Goal: Book appointment/travel/reservation

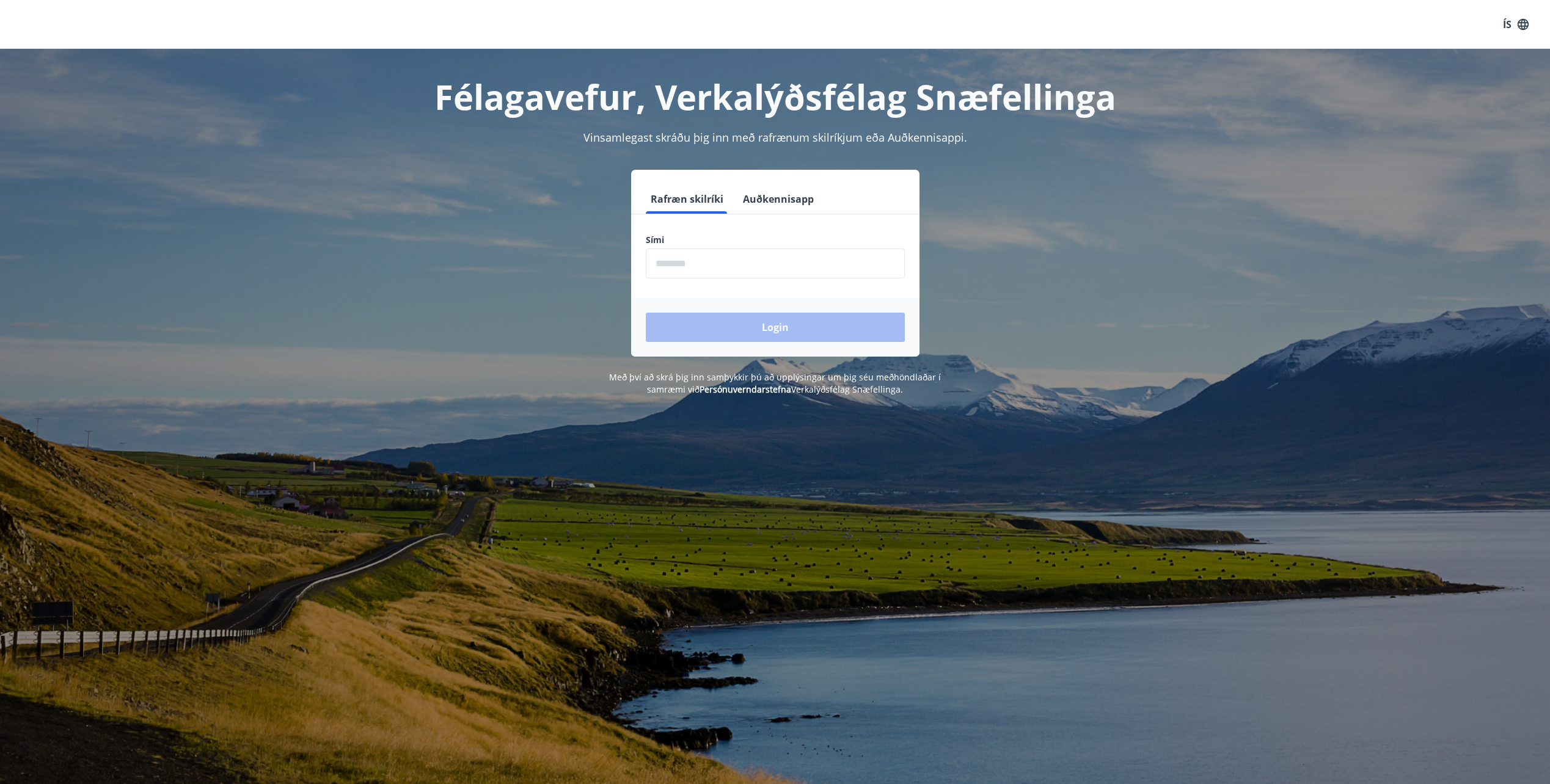
click at [705, 263] on input "phone" at bounding box center [775, 263] width 259 height 30
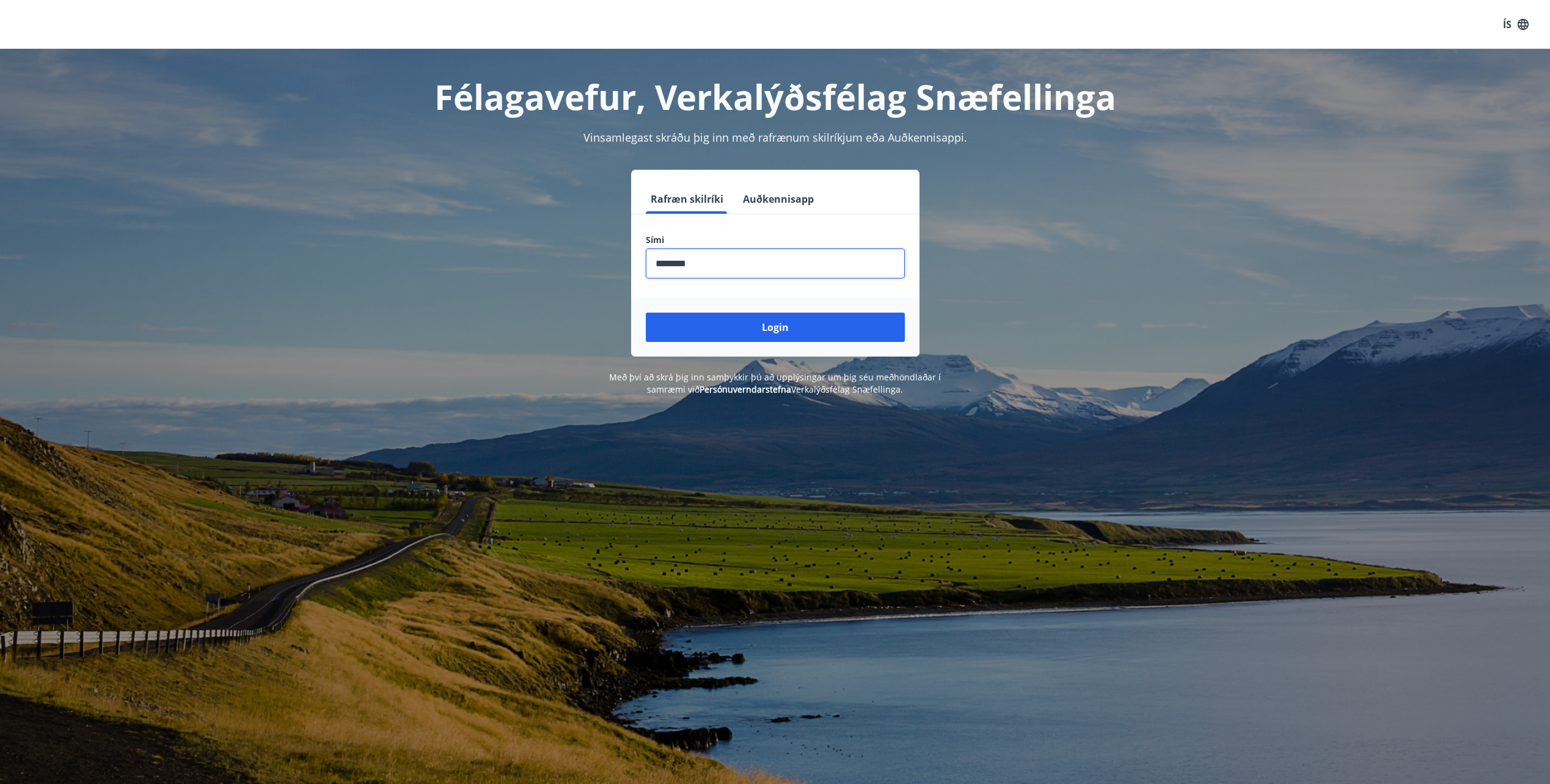
type input "********"
click at [646, 312] on button "Login" at bounding box center [775, 327] width 259 height 29
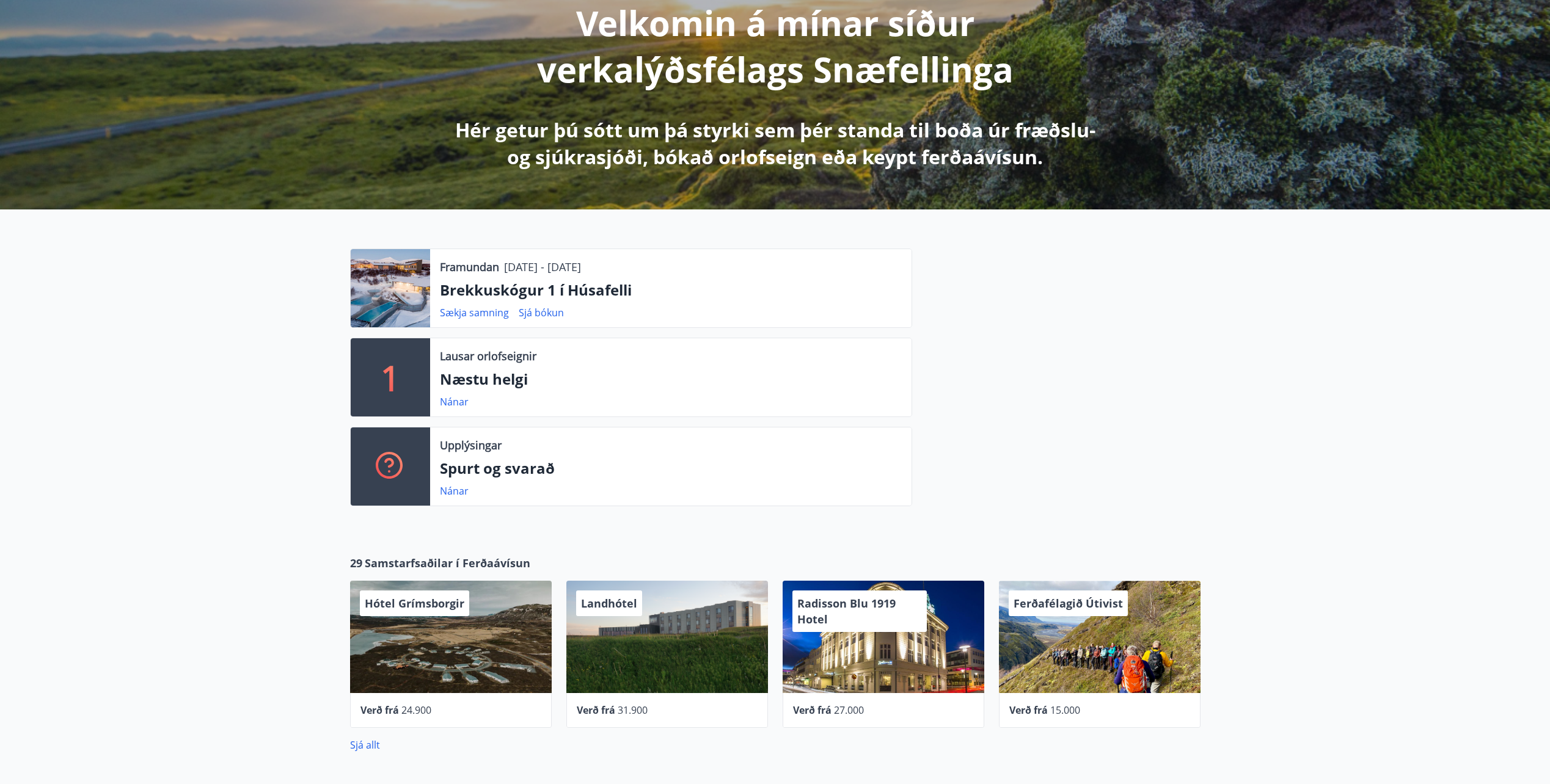
scroll to position [183, 0]
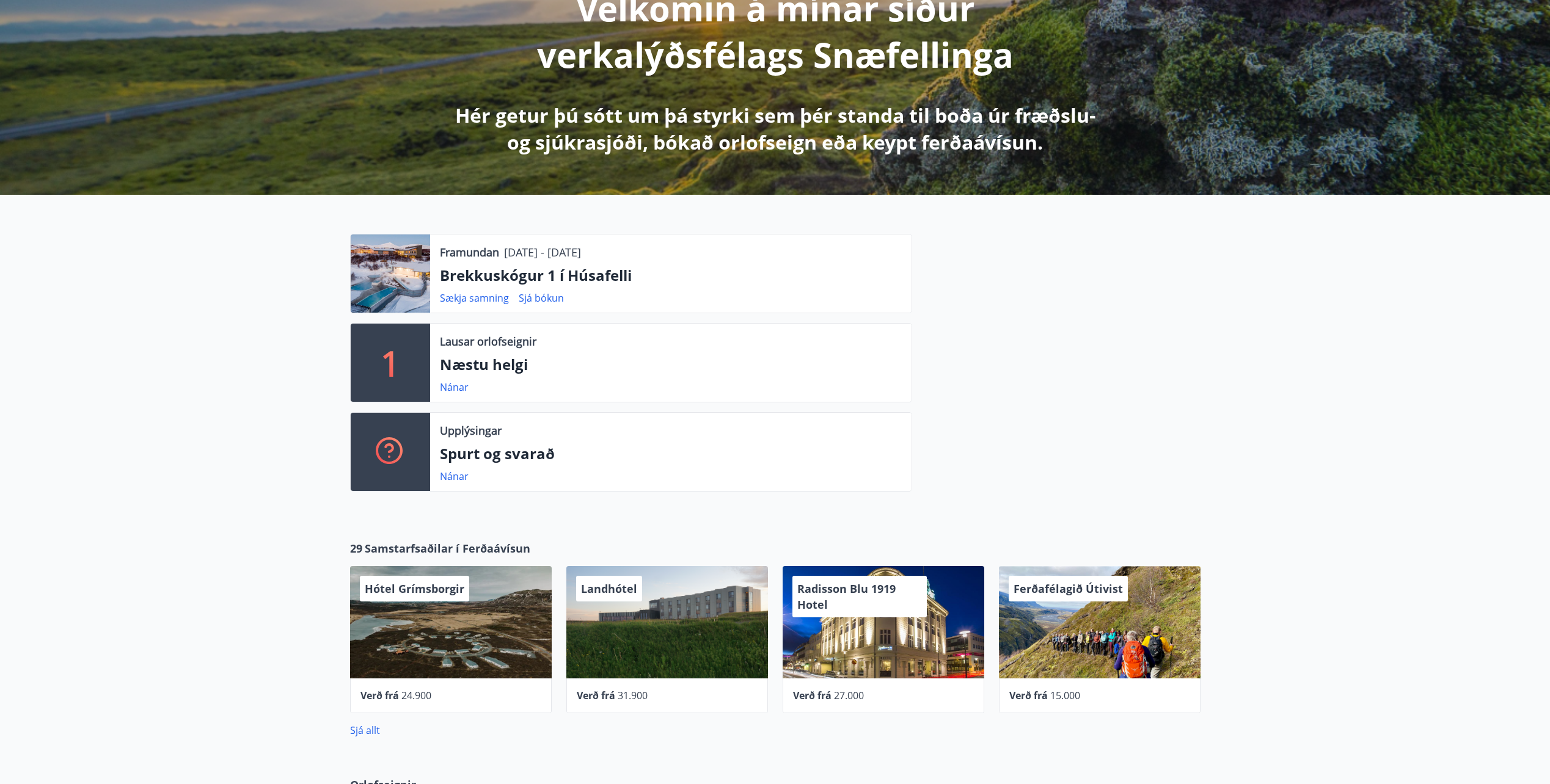
click at [394, 369] on p "1" at bounding box center [391, 362] width 20 height 46
click at [449, 390] on link "Nánar" at bounding box center [454, 387] width 28 height 13
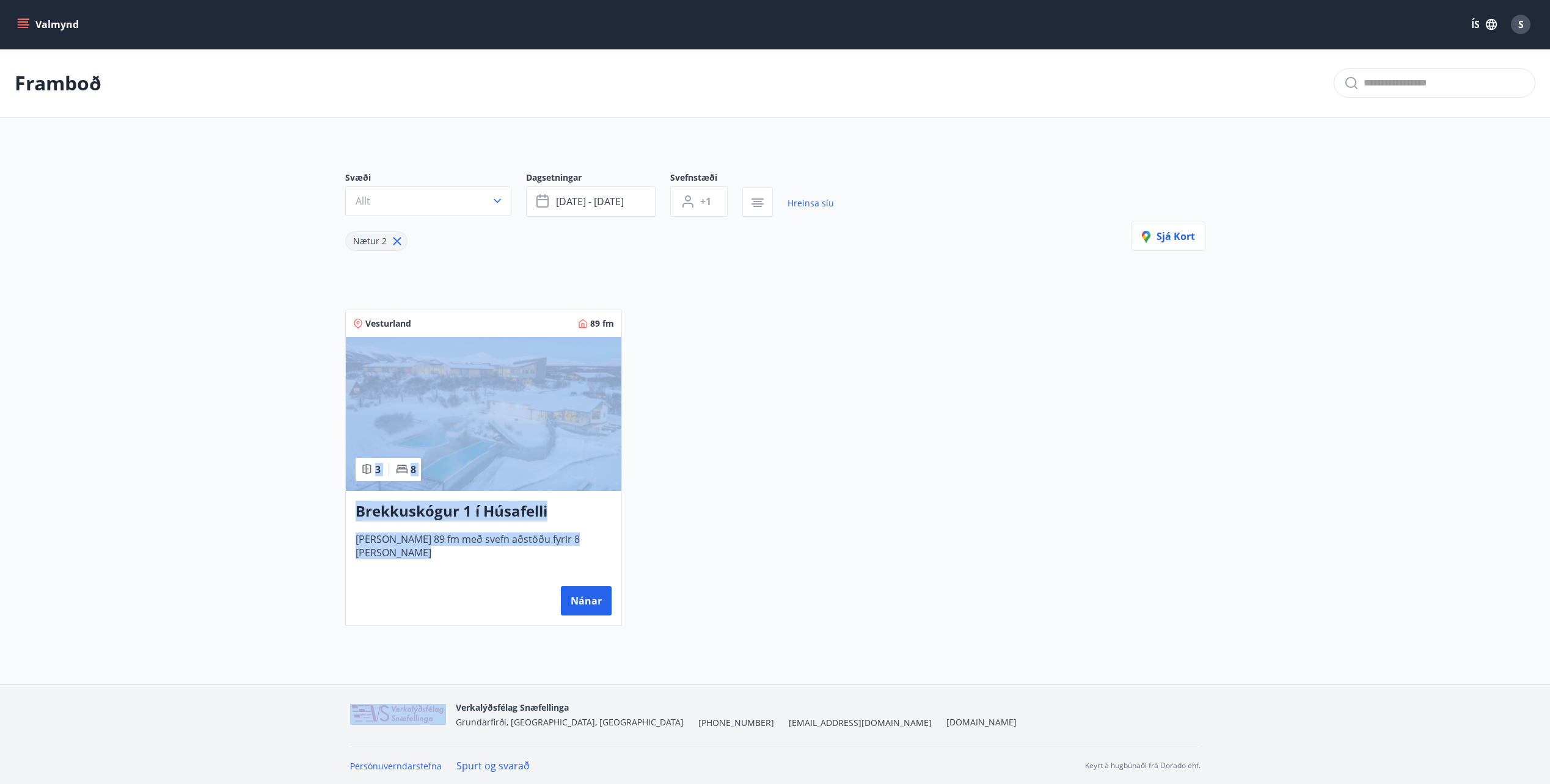
drag, startPoint x: 231, startPoint y: 351, endPoint x: 879, endPoint y: 582, distance: 687.9
click at [879, 582] on main "Framboð Svæði Allt Dagsetningar [DATE] - [DATE] Svefnstæði +1 Hreinsa síu Nætur…" at bounding box center [775, 342] width 1550 height 587
click at [879, 582] on div "Vesturland 89 fm 3 8 Brekkuskógur 1 í Húsafelli [PERSON_NAME] 89 fm með svefn a…" at bounding box center [767, 460] width 874 height 331
drag, startPoint x: 931, startPoint y: 577, endPoint x: 239, endPoint y: 175, distance: 800.3
click at [239, 175] on main "Framboð Svæði Allt Dagsetningar [DATE] - [DATE] Svefnstæði +1 Hreinsa síu Nætur…" at bounding box center [775, 342] width 1550 height 587
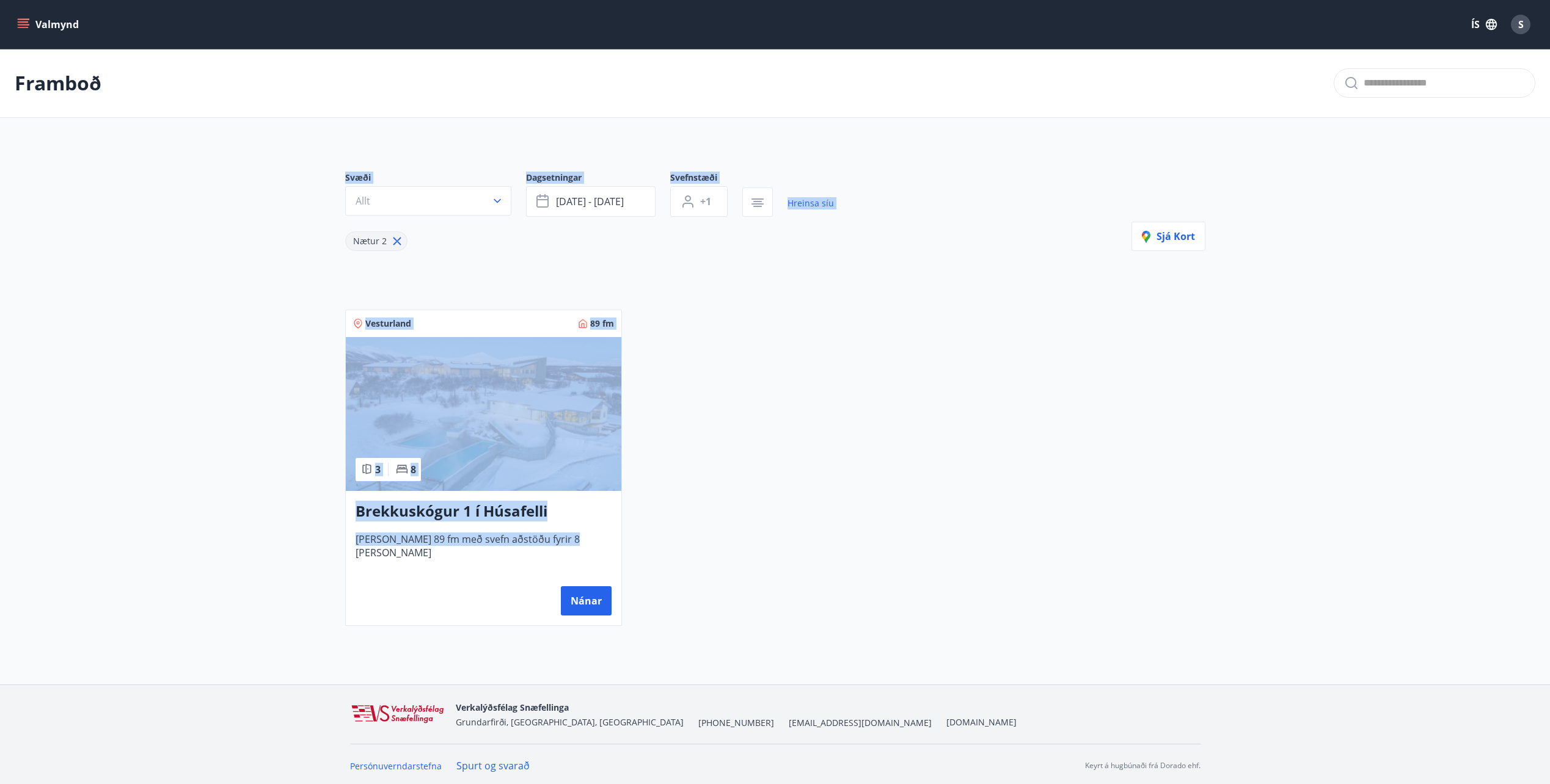
click at [239, 175] on main "Framboð Svæði Allt Dagsetningar [DATE] - [DATE] Svefnstæði +1 Hreinsa síu Nætur…" at bounding box center [775, 342] width 1550 height 587
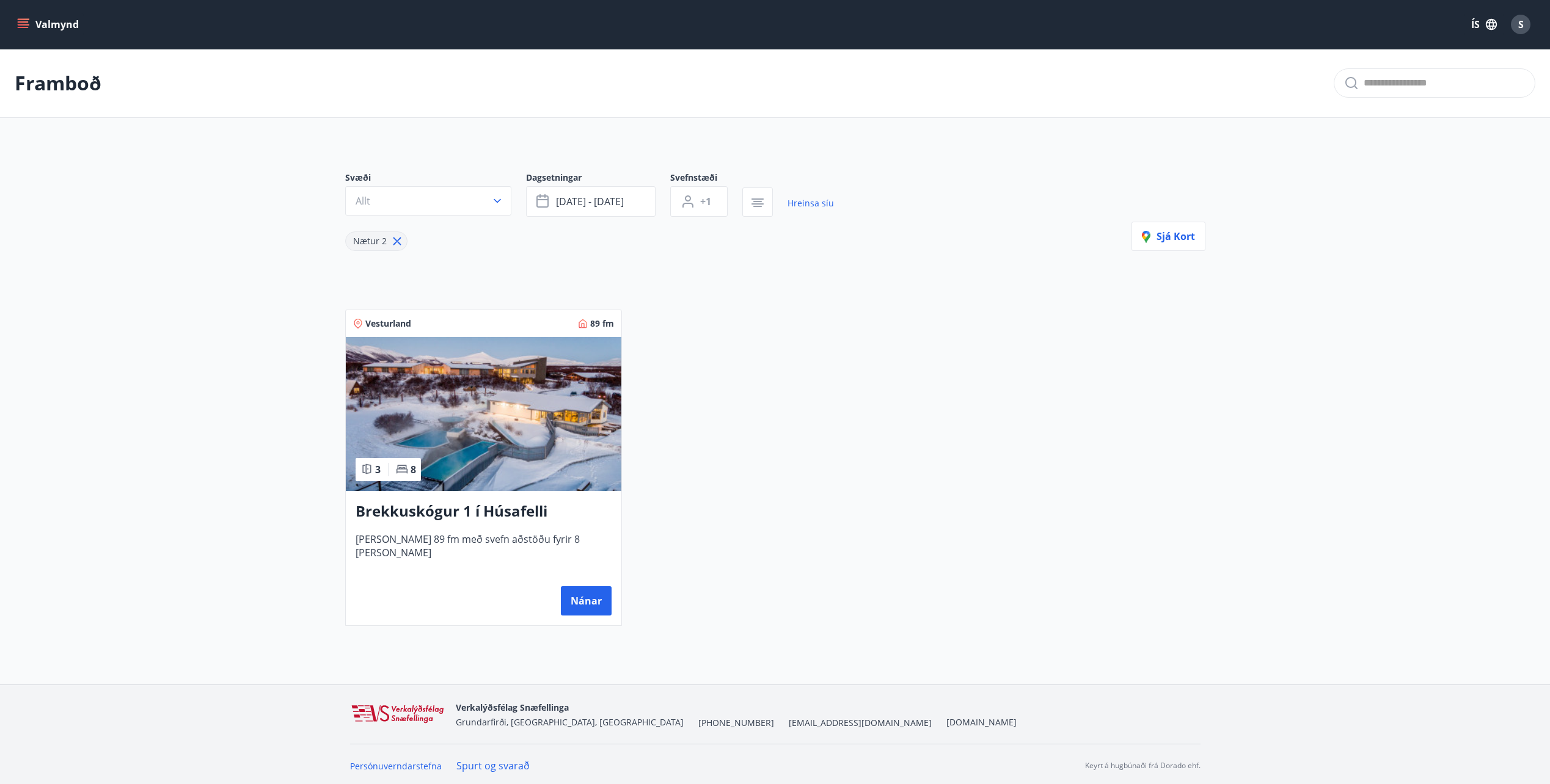
drag, startPoint x: 55, startPoint y: 94, endPoint x: 72, endPoint y: 50, distance: 47.2
click at [55, 94] on p "Framboð" at bounding box center [58, 83] width 87 height 27
click at [72, 31] on button "Valmynd" at bounding box center [49, 24] width 69 height 22
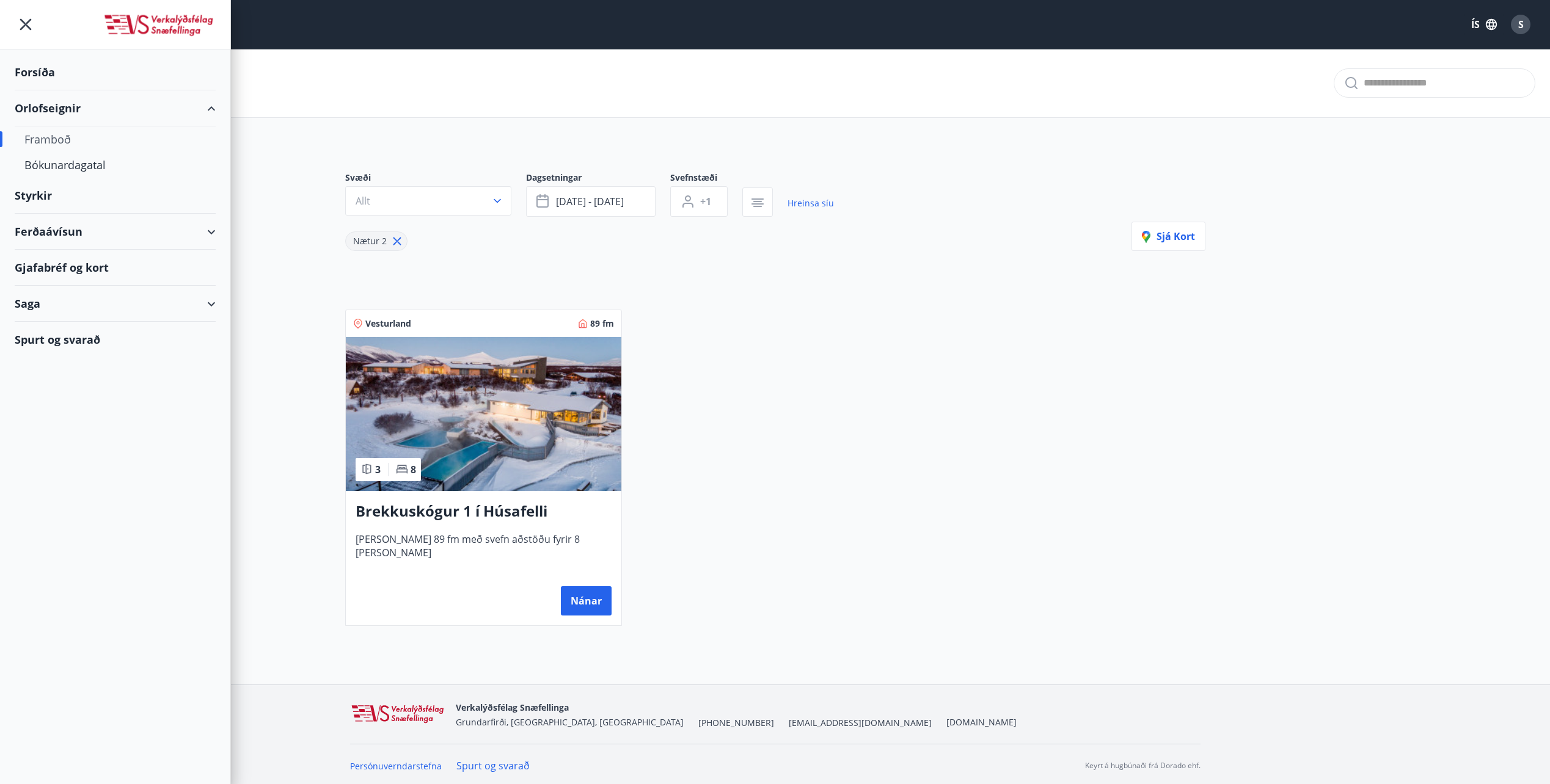
click at [52, 139] on div "Framboð" at bounding box center [114, 139] width 181 height 26
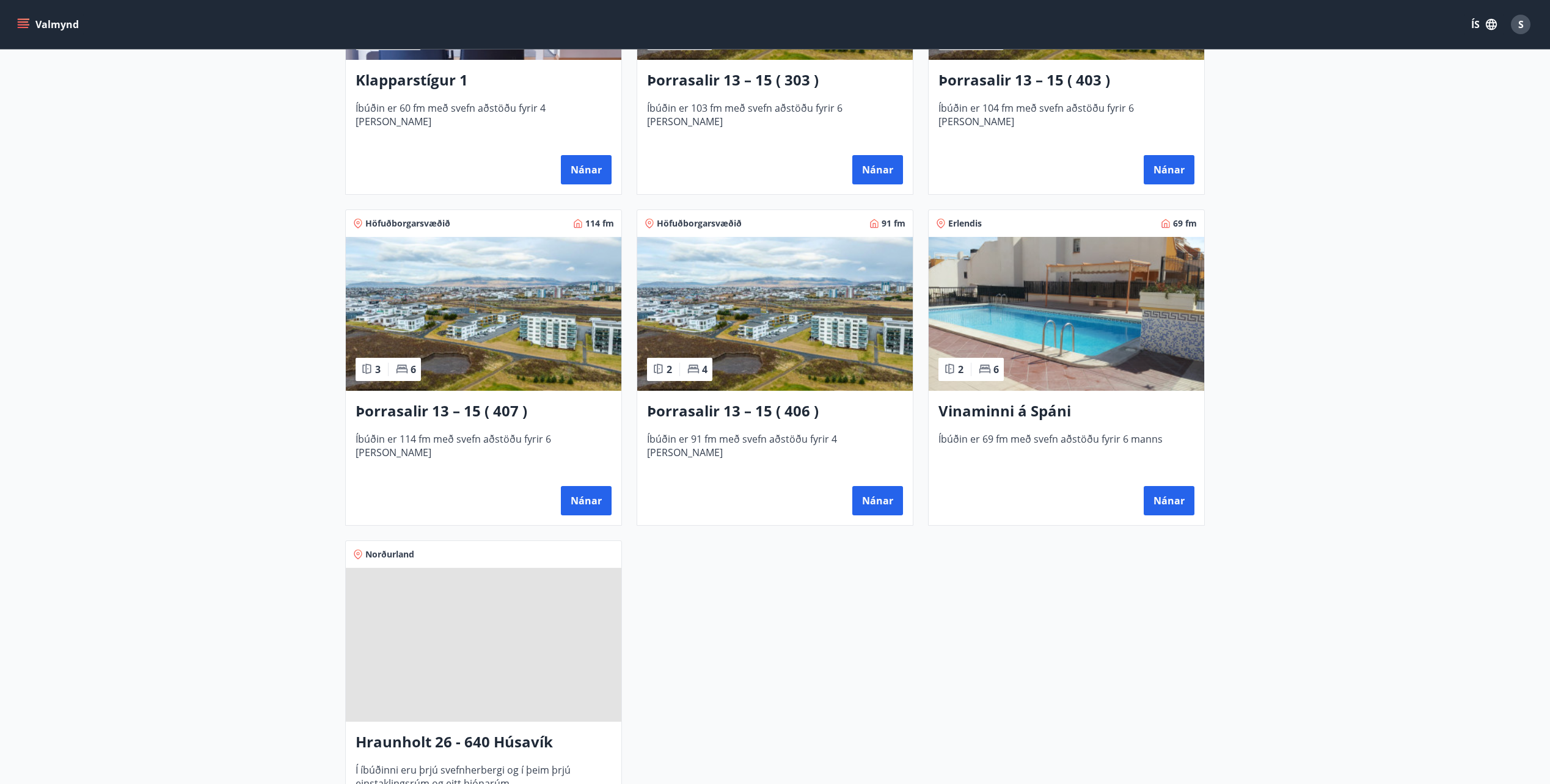
scroll to position [967, 0]
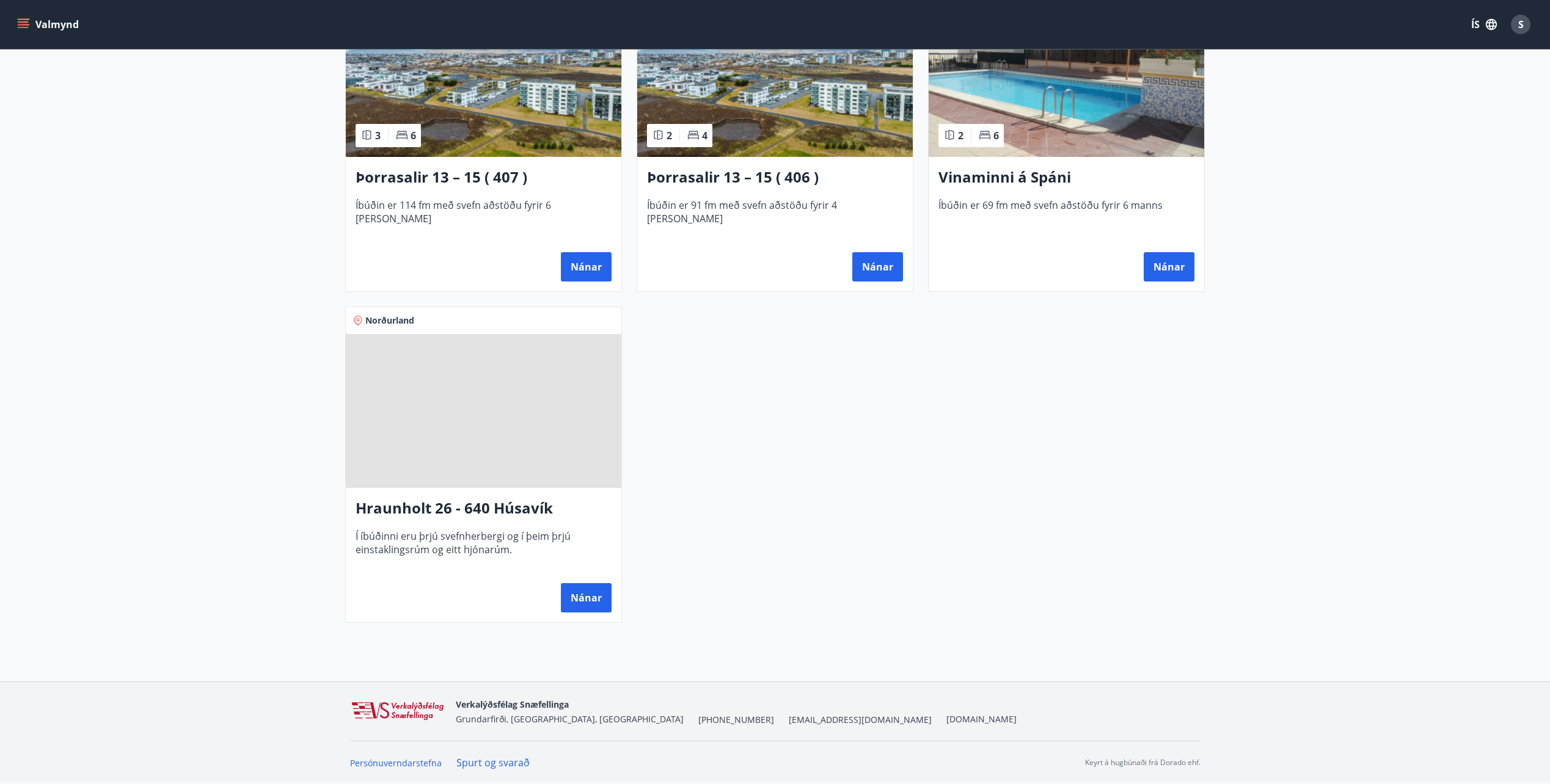
click at [424, 508] on h3 "Hraunholt 26 - 640 Húsavík" at bounding box center [483, 508] width 256 height 22
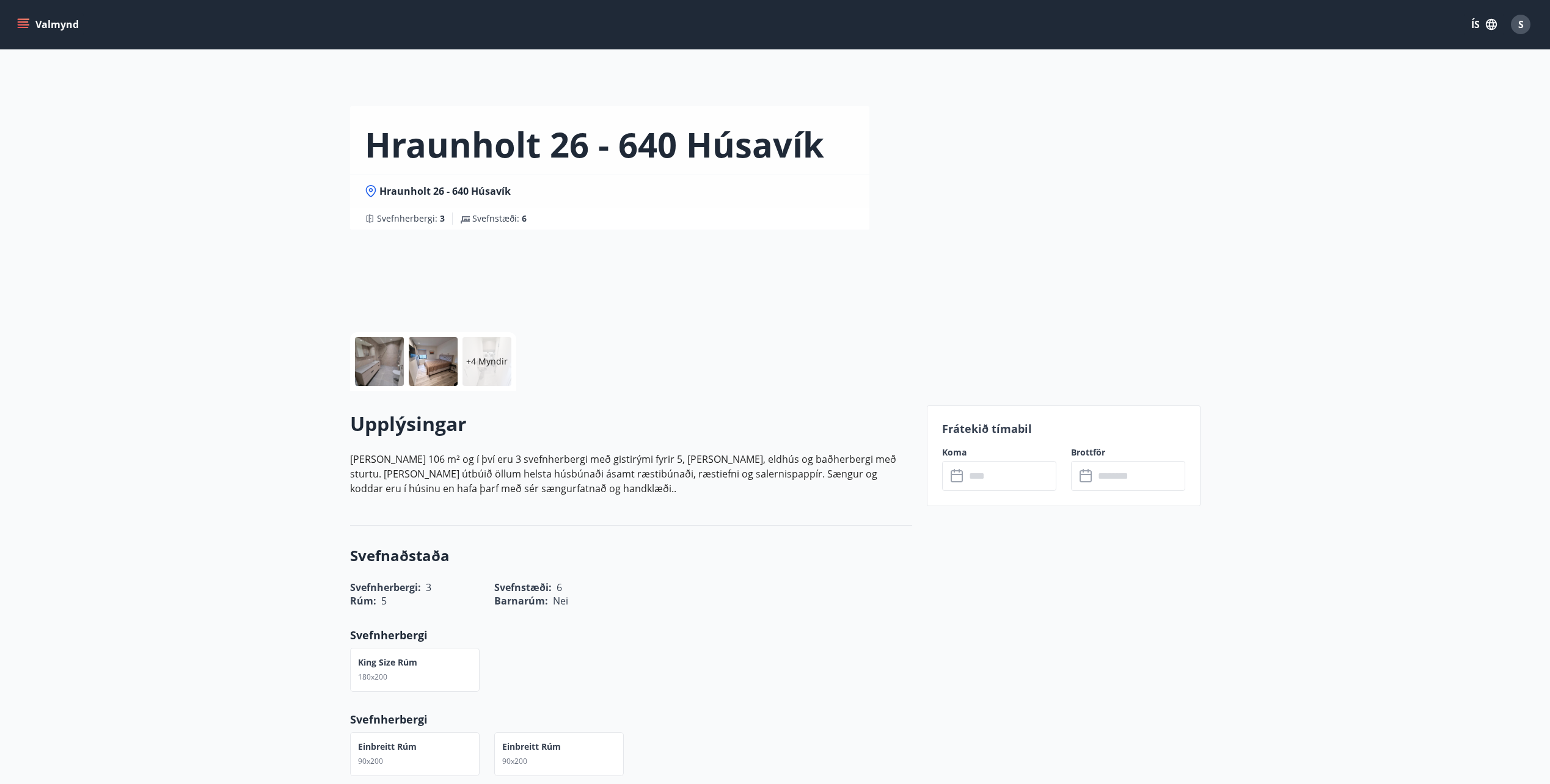
click at [498, 358] on p "+4 Myndir" at bounding box center [487, 361] width 41 height 12
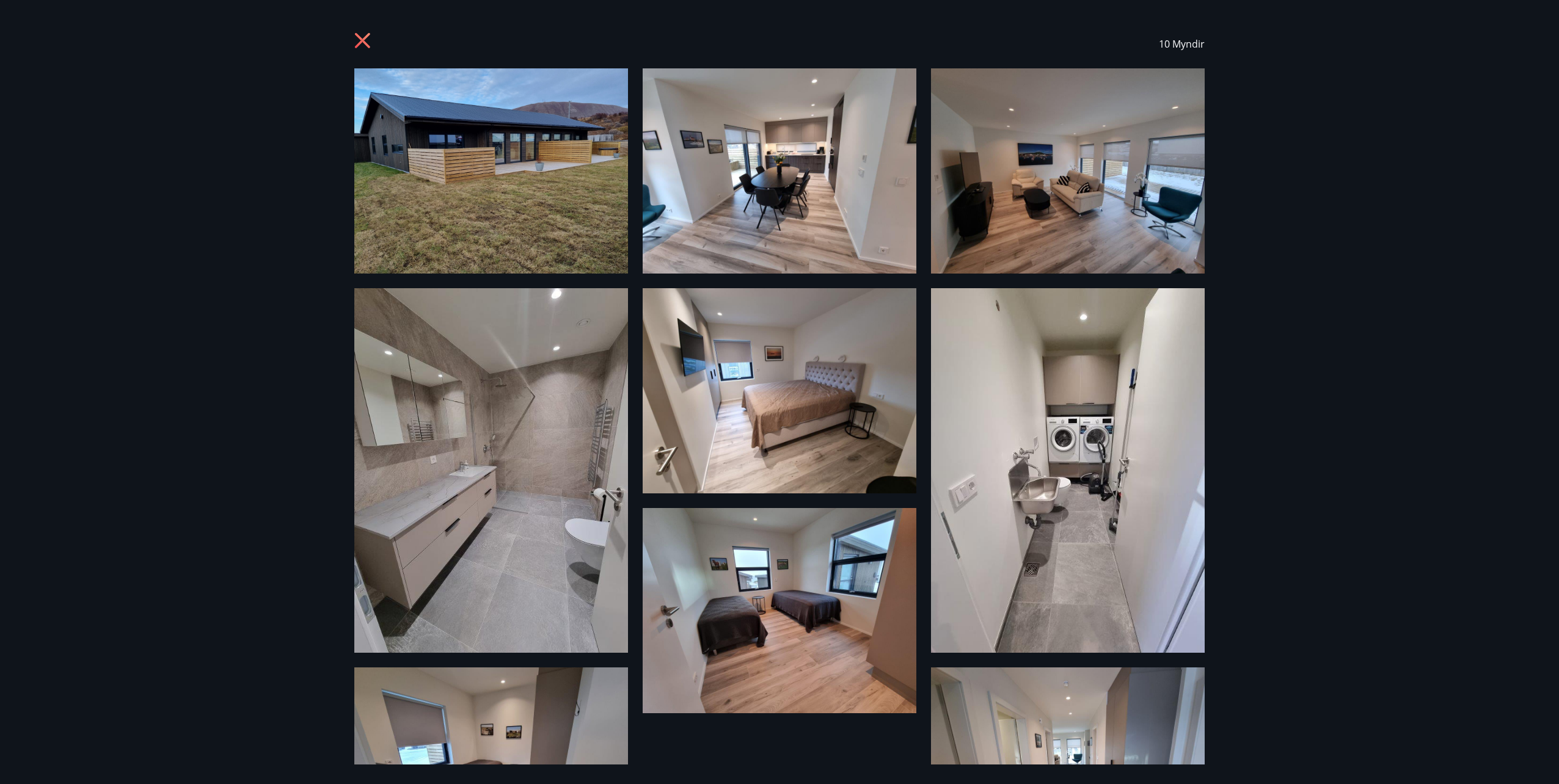
click at [361, 39] on icon at bounding box center [362, 40] width 15 height 15
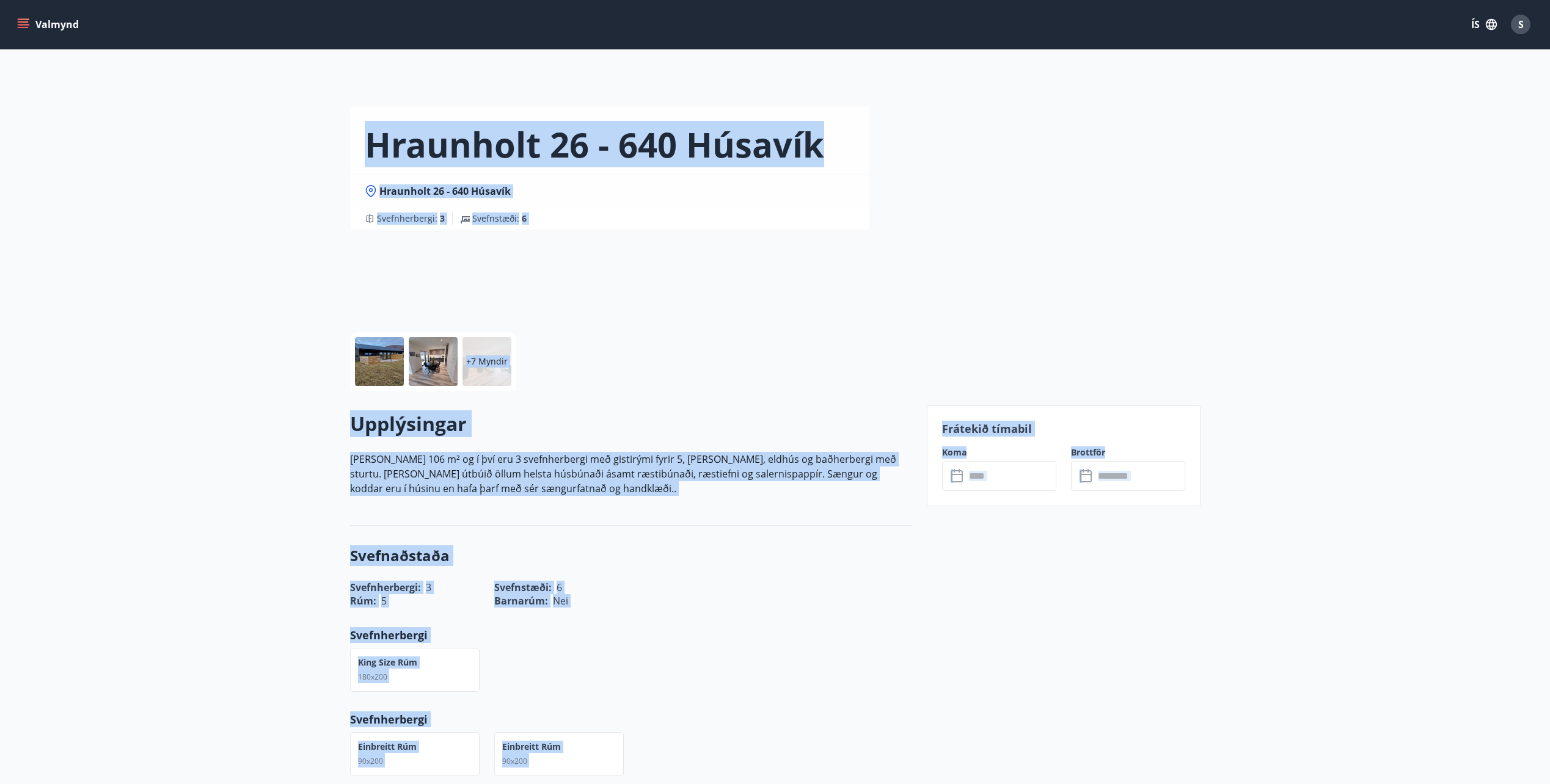
drag, startPoint x: 183, startPoint y: 98, endPoint x: 1349, endPoint y: 729, distance: 1325.8
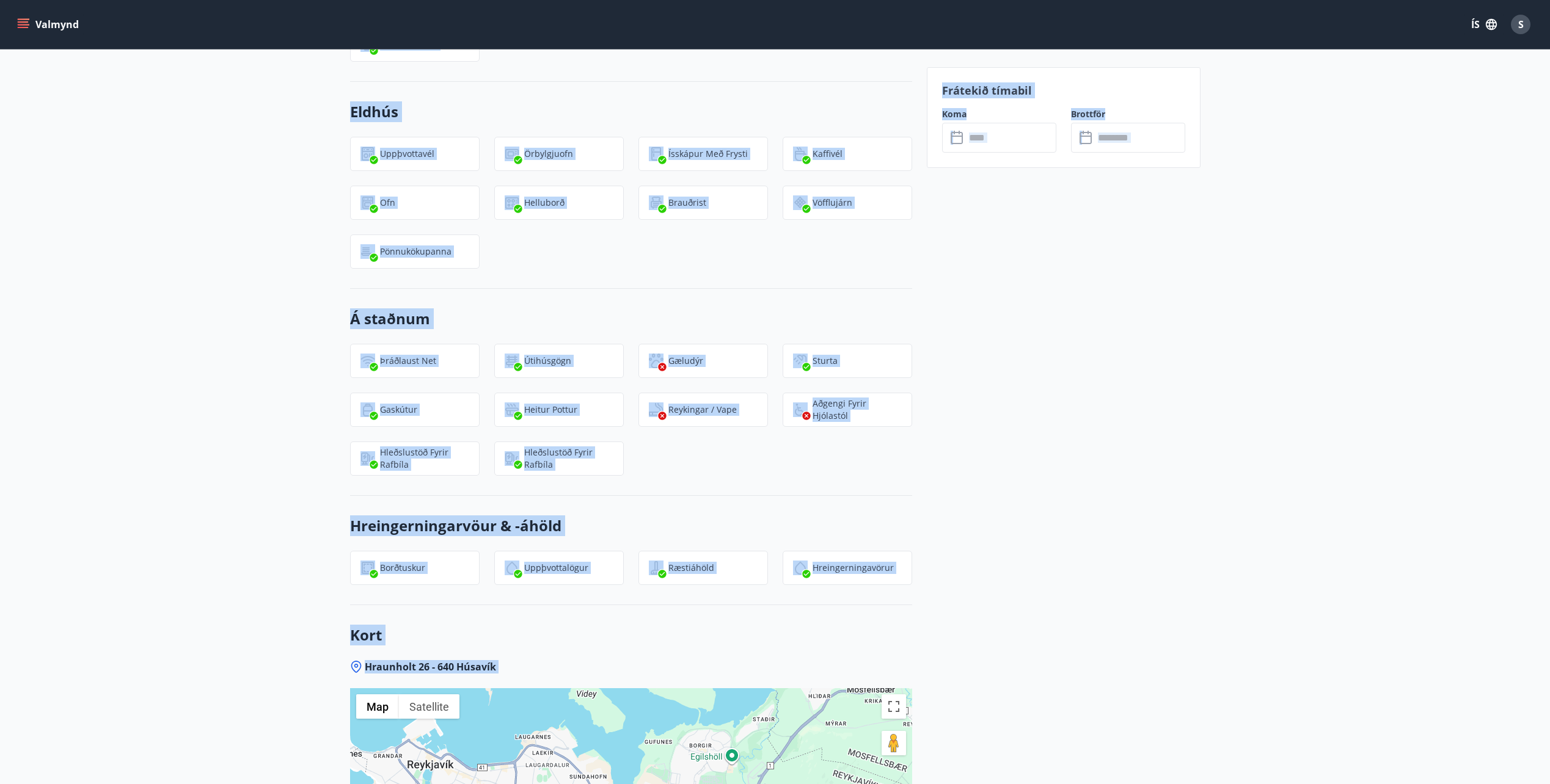
scroll to position [1318, 0]
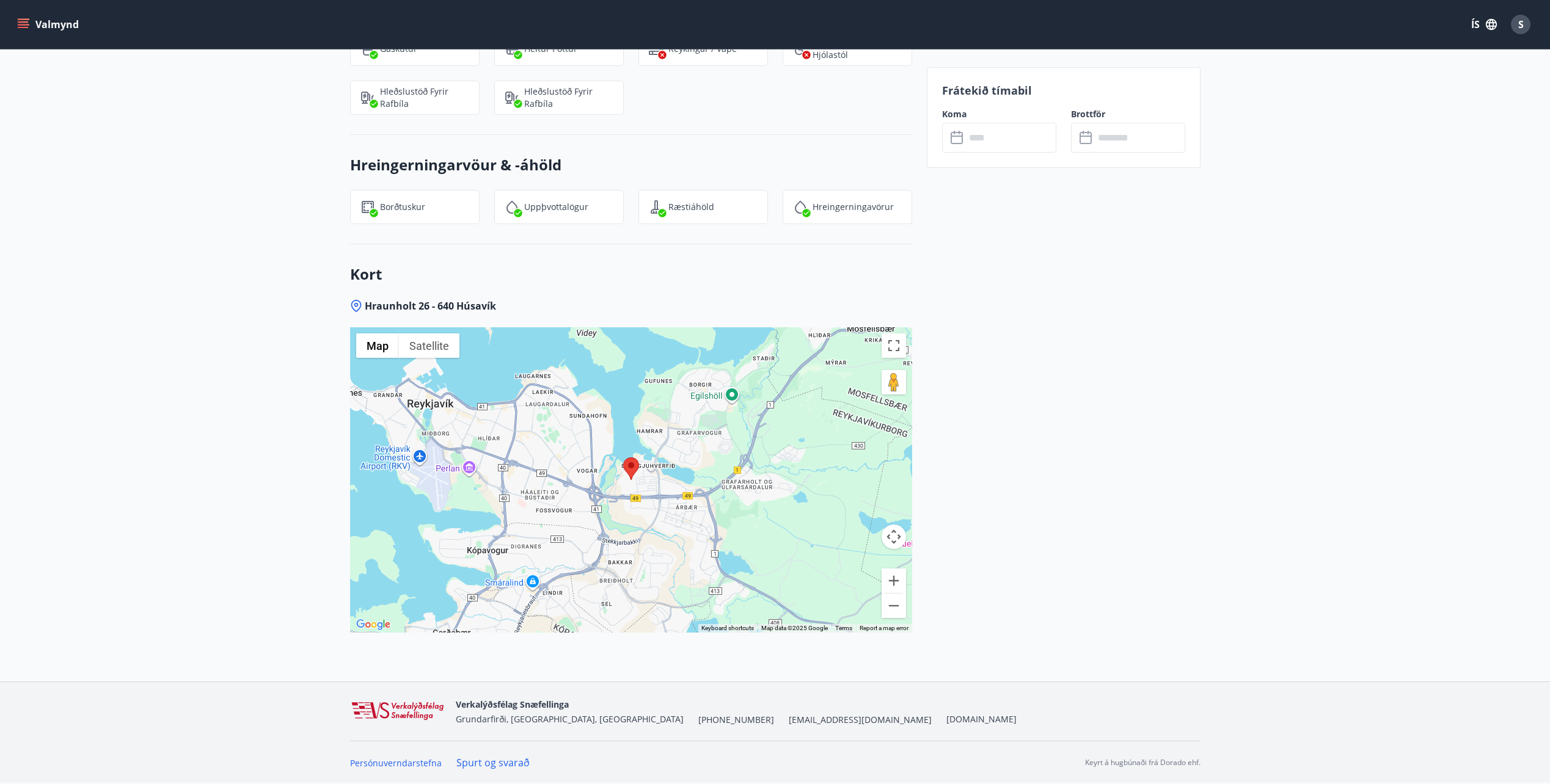
drag, startPoint x: 1142, startPoint y: 473, endPoint x: 1154, endPoint y: 477, distance: 12.6
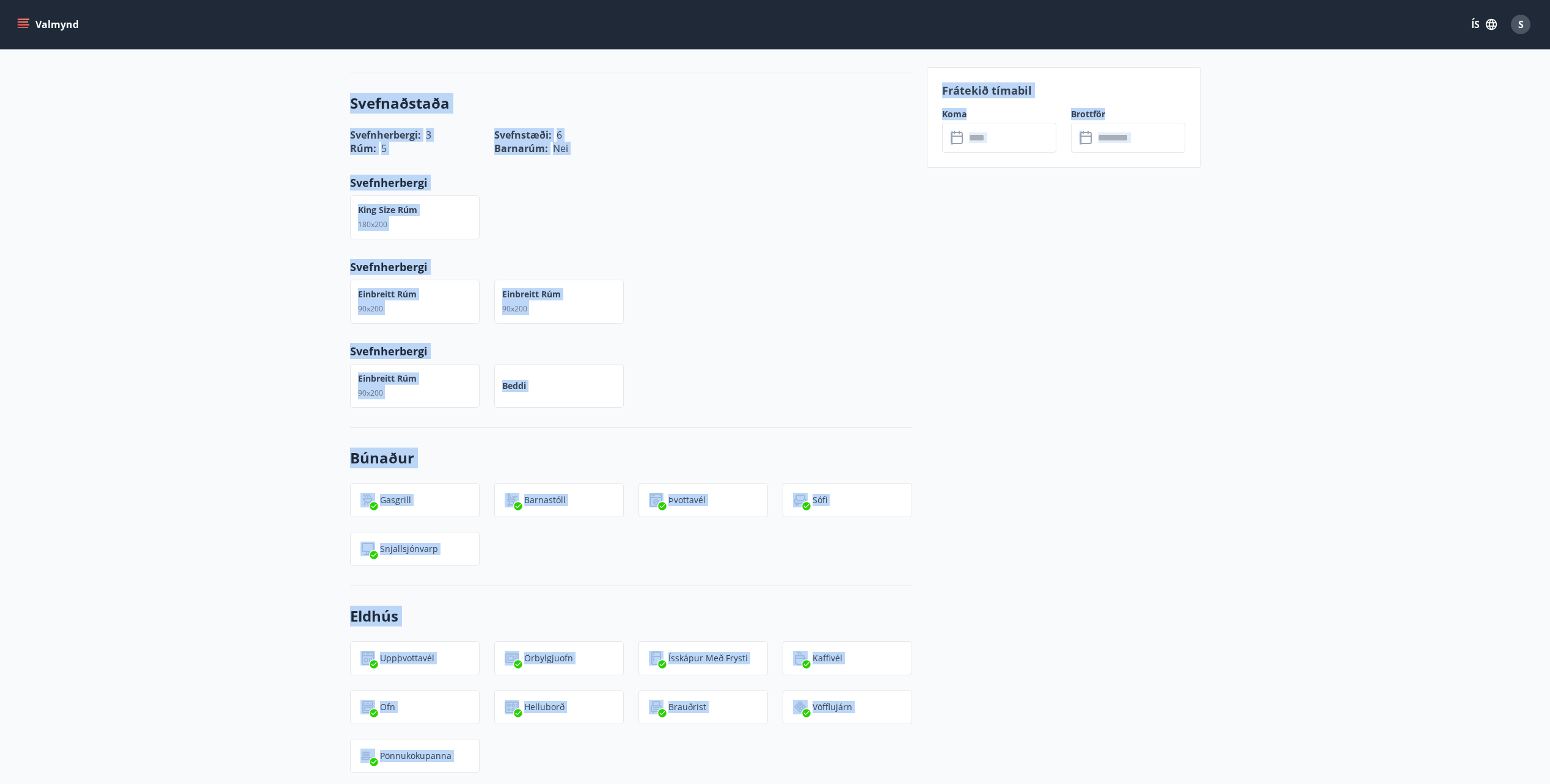
scroll to position [0, 0]
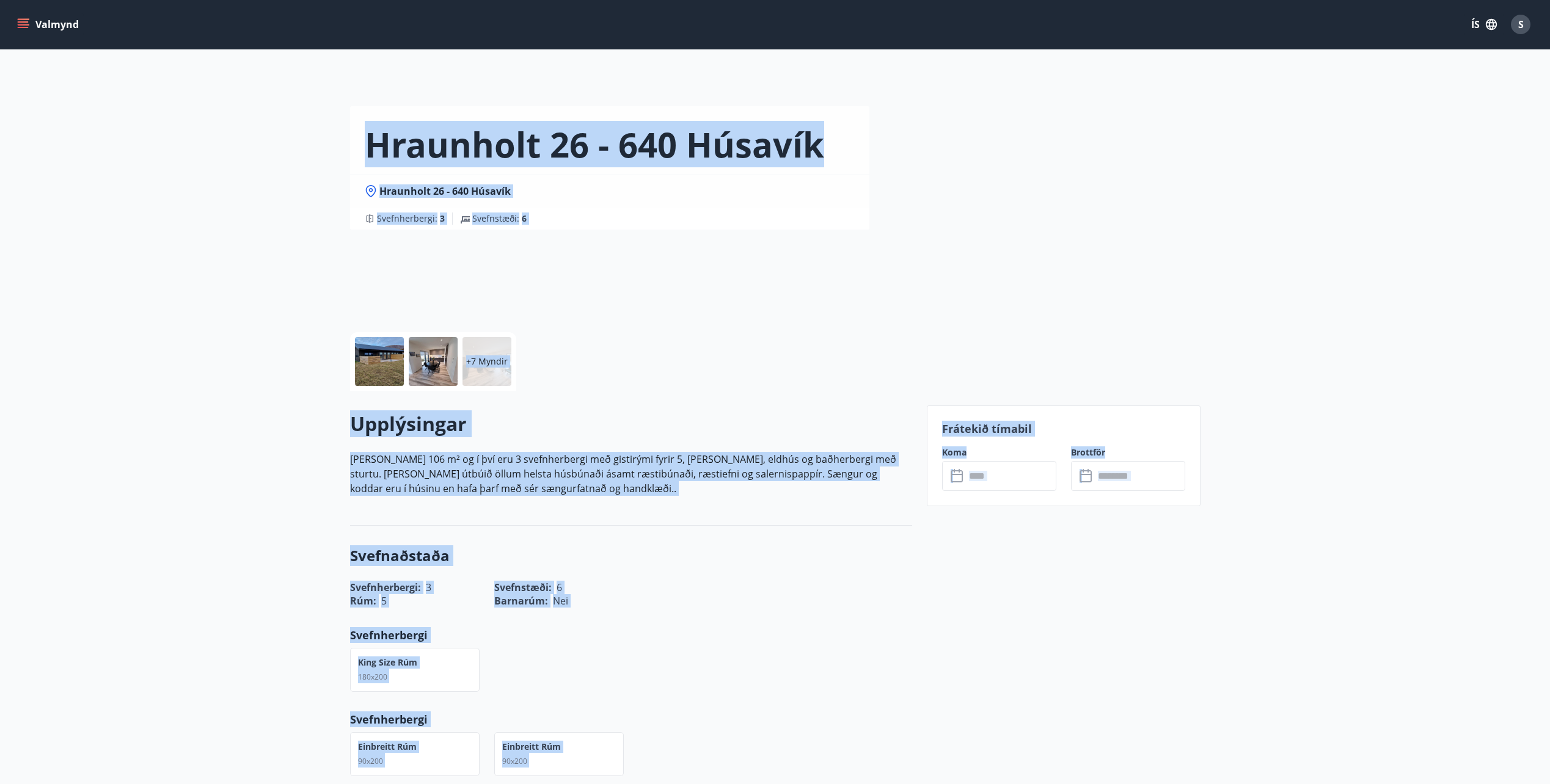
drag, startPoint x: 1202, startPoint y: 761, endPoint x: 250, endPoint y: -63, distance: 1259.1
drag, startPoint x: 250, startPoint y: -63, endPoint x: 203, endPoint y: 169, distance: 236.7
click at [204, 169] on div "Hraunholt 26 - 640 Húsavík Hraunholt 26 - 640 Húsavík Svefnherbergi : 3 Svefnst…" at bounding box center [775, 183] width 1550 height 366
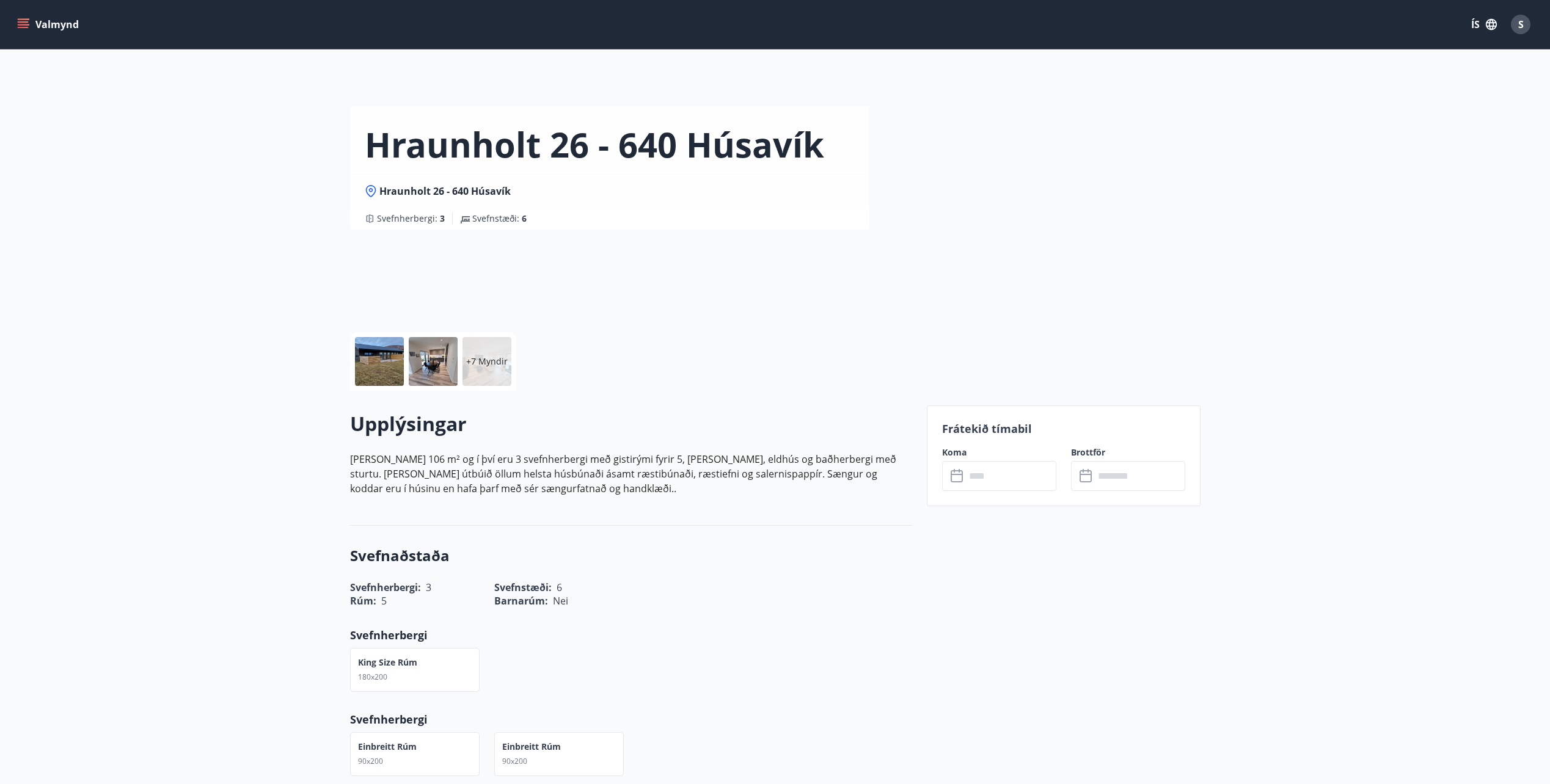
click at [176, 141] on div "Hraunholt 26 - 640 Húsavík Hraunholt 26 - 640 Húsavík Svefnherbergi : 3 Svefnst…" at bounding box center [775, 183] width 1550 height 366
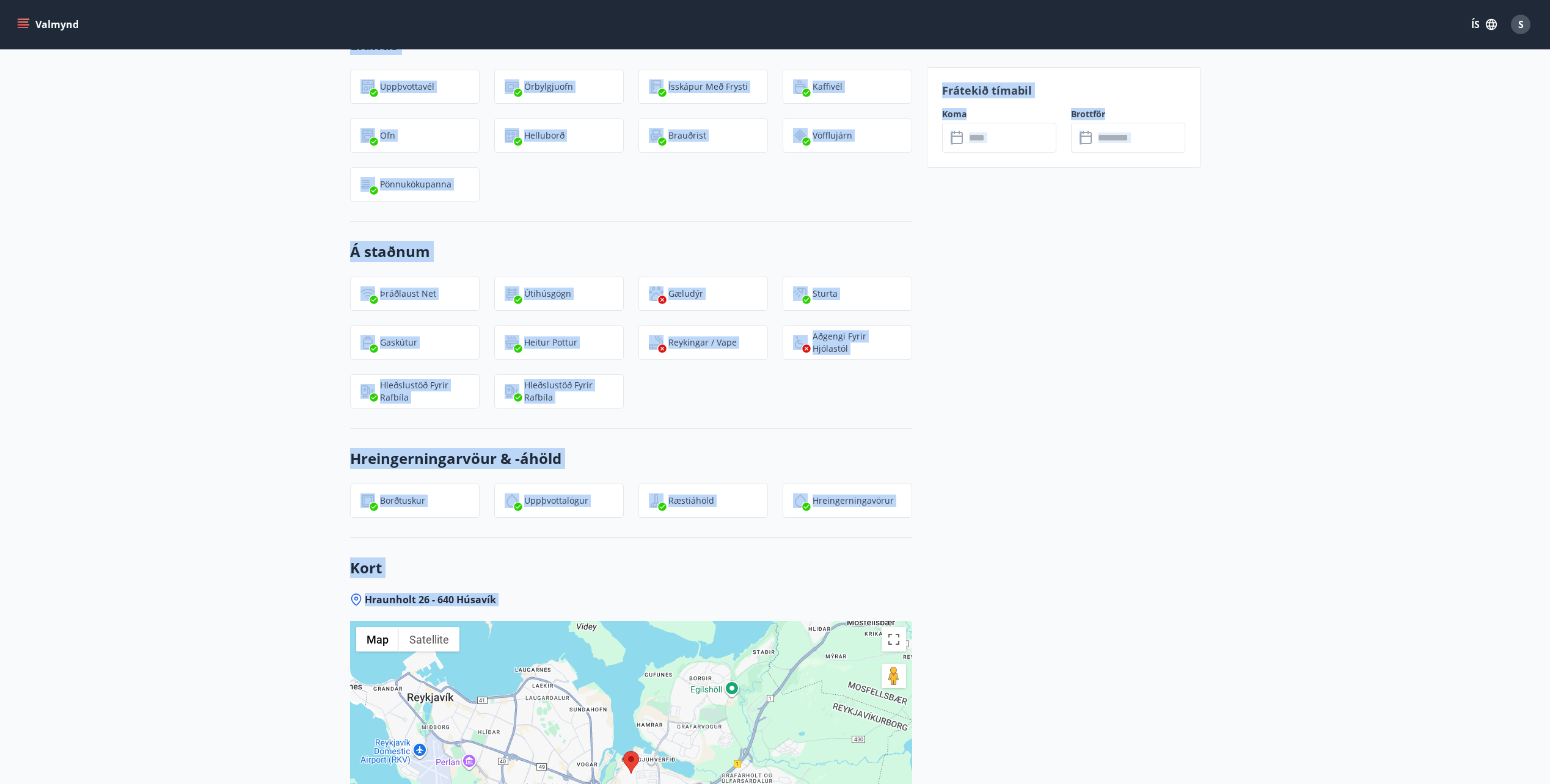
scroll to position [1318, 0]
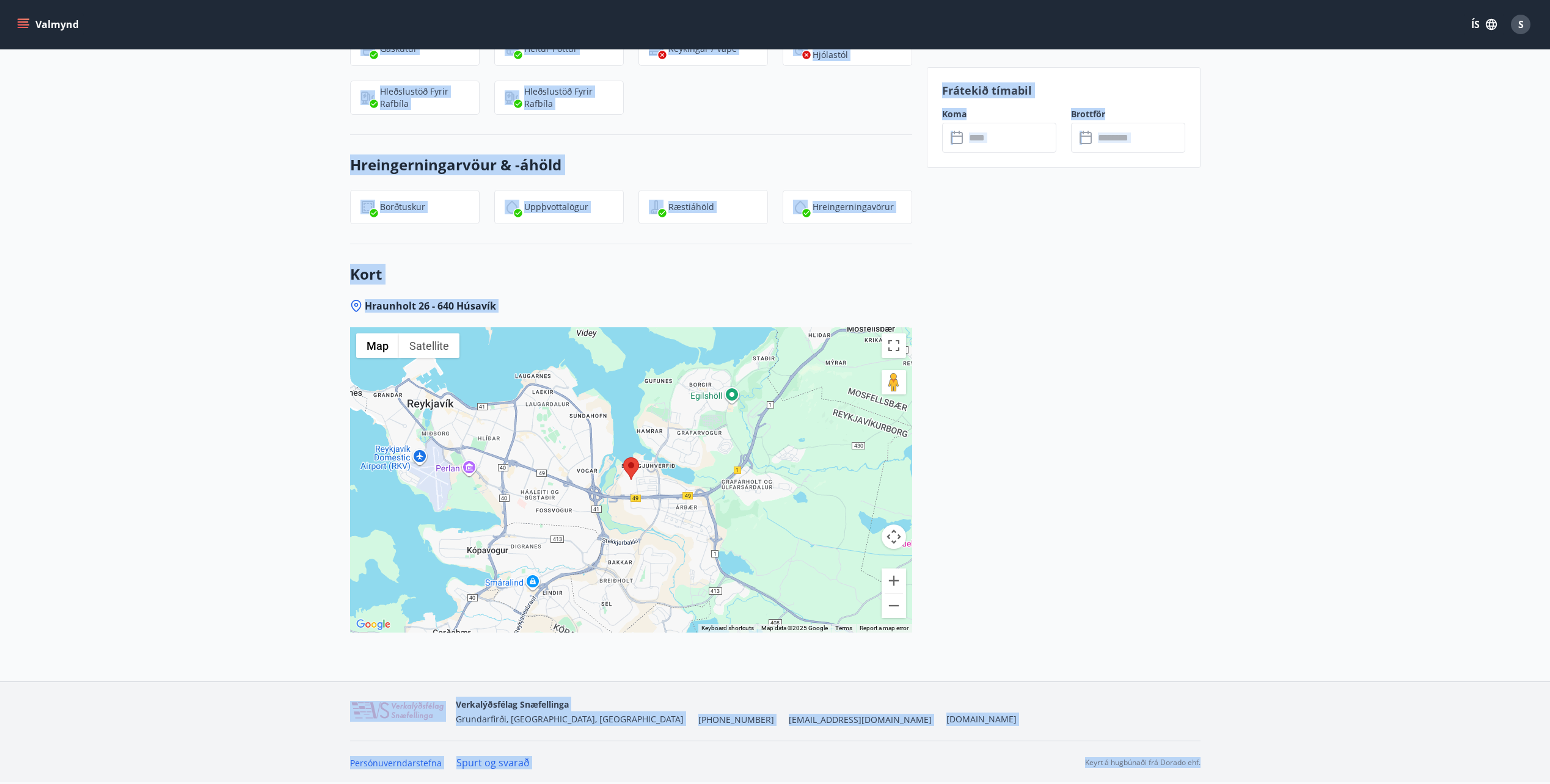
drag, startPoint x: 170, startPoint y: 141, endPoint x: 1223, endPoint y: 814, distance: 1249.7
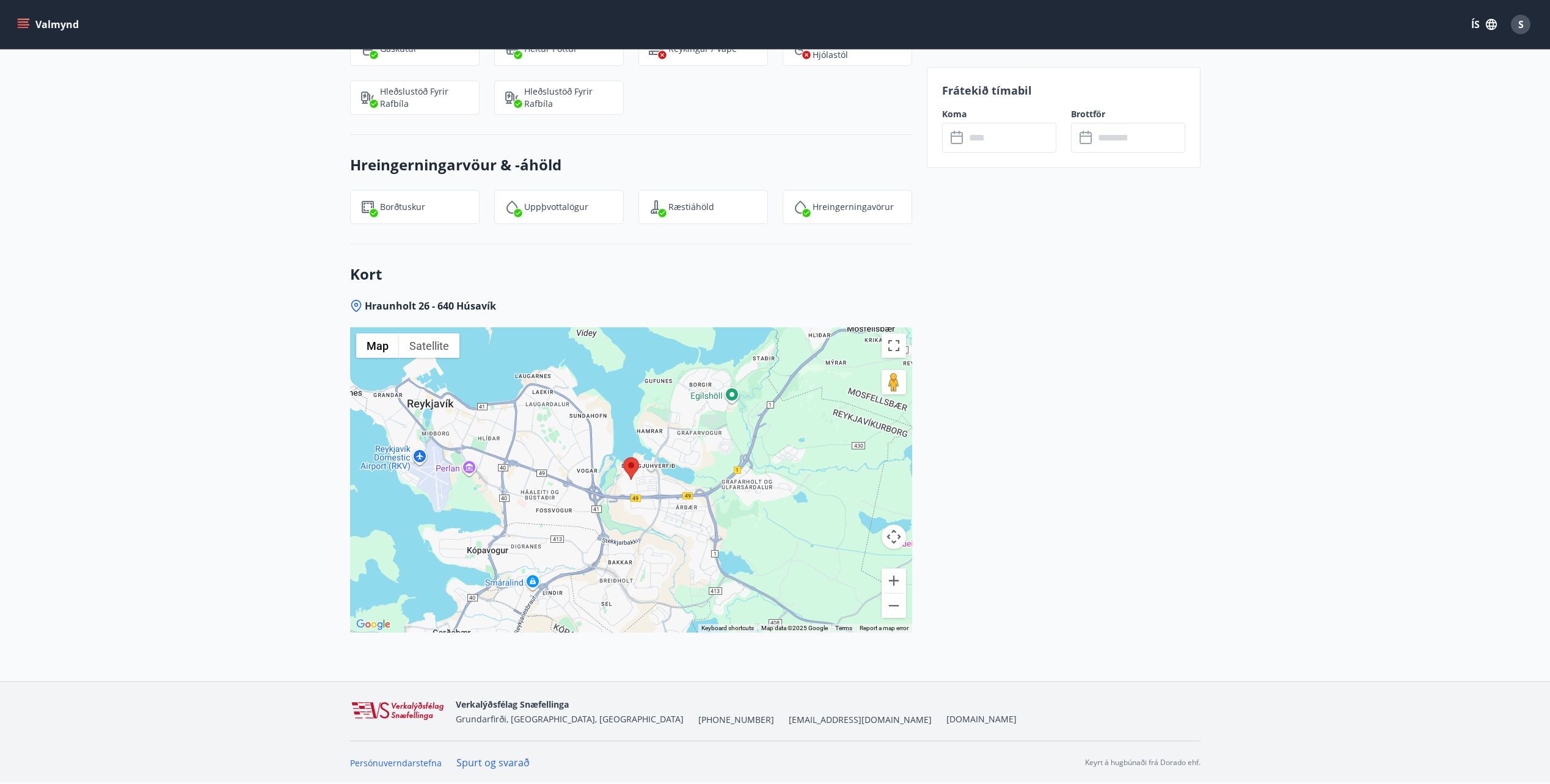
click at [629, 282] on h3 "Kort" at bounding box center [631, 273] width 562 height 21
drag, startPoint x: 620, startPoint y: 310, endPoint x: 291, endPoint y: 250, distance: 334.4
drag, startPoint x: 291, startPoint y: 250, endPoint x: 555, endPoint y: 320, distance: 273.1
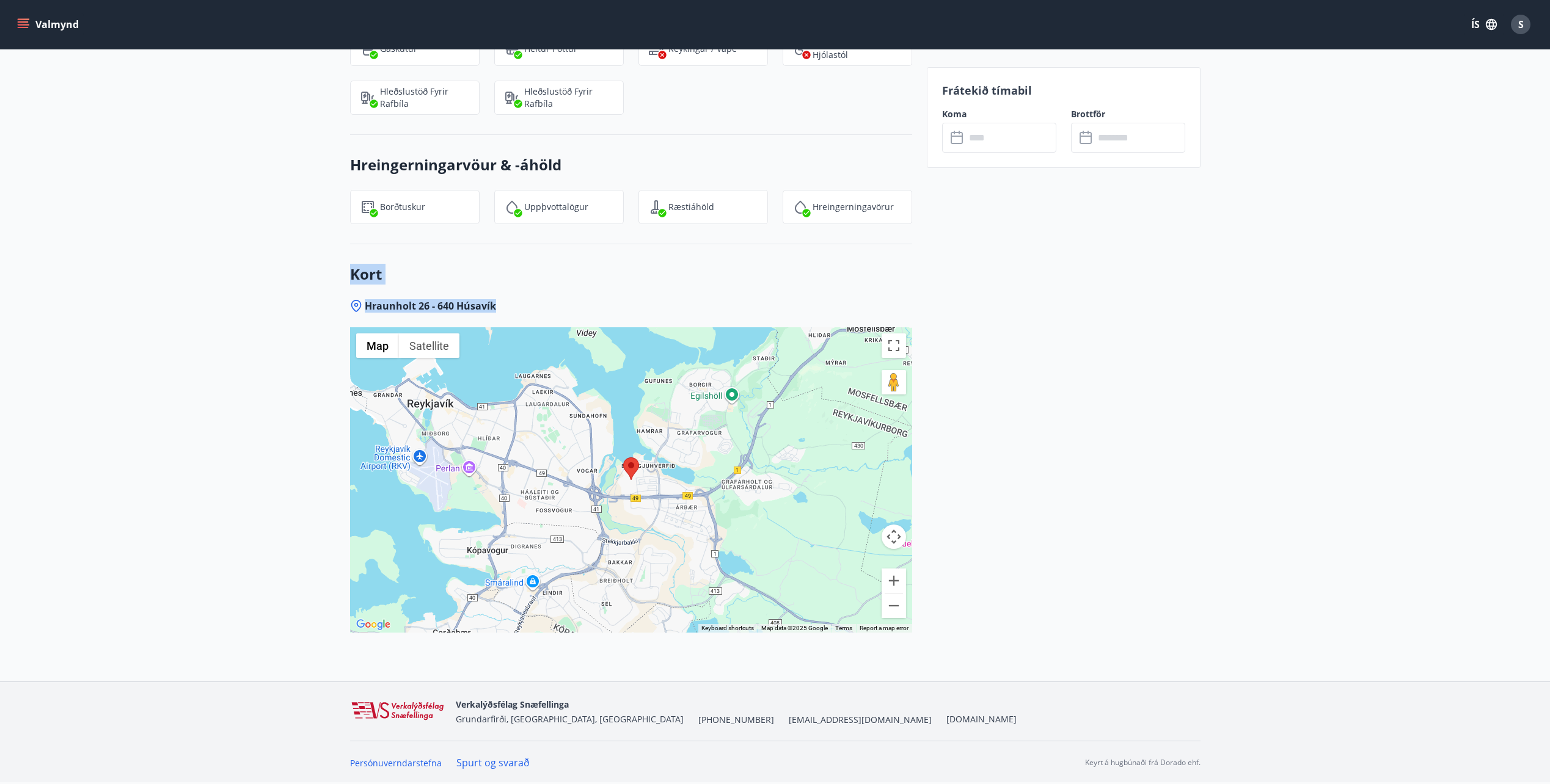
click at [555, 320] on div "Hraunholt 26 - 640 Húsavík ← Move left → Move right ↑ Move up ↓ Move down + Zoo…" at bounding box center [631, 490] width 562 height 382
drag, startPoint x: 570, startPoint y: 312, endPoint x: 321, endPoint y: 256, distance: 255.2
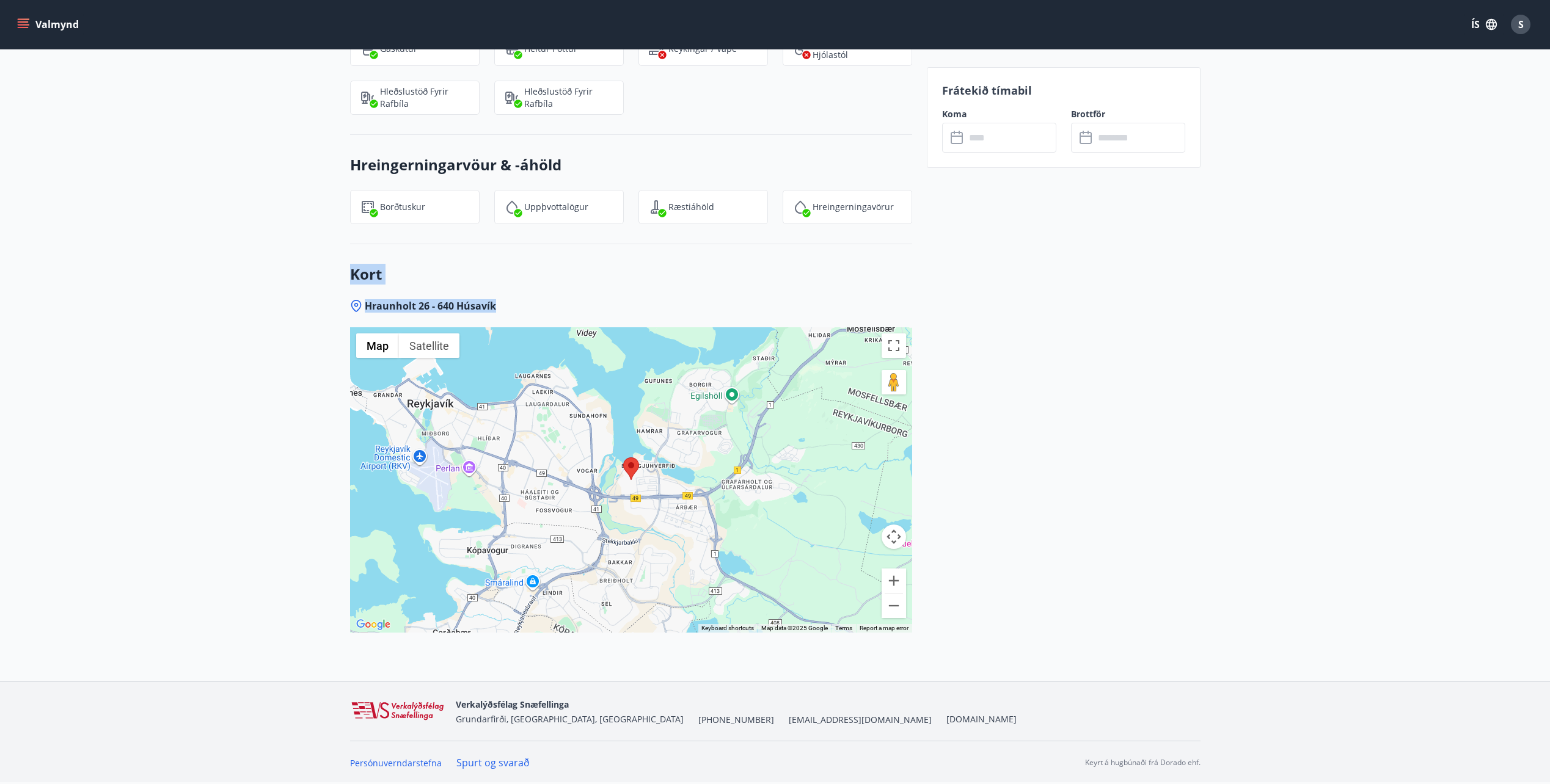
drag, startPoint x: 312, startPoint y: 259, endPoint x: 525, endPoint y: 310, distance: 219.0
click at [525, 310] on div "Hraunholt 26 - 640 Húsavík" at bounding box center [631, 305] width 562 height 13
drag, startPoint x: 531, startPoint y: 310, endPoint x: 296, endPoint y: 262, distance: 239.9
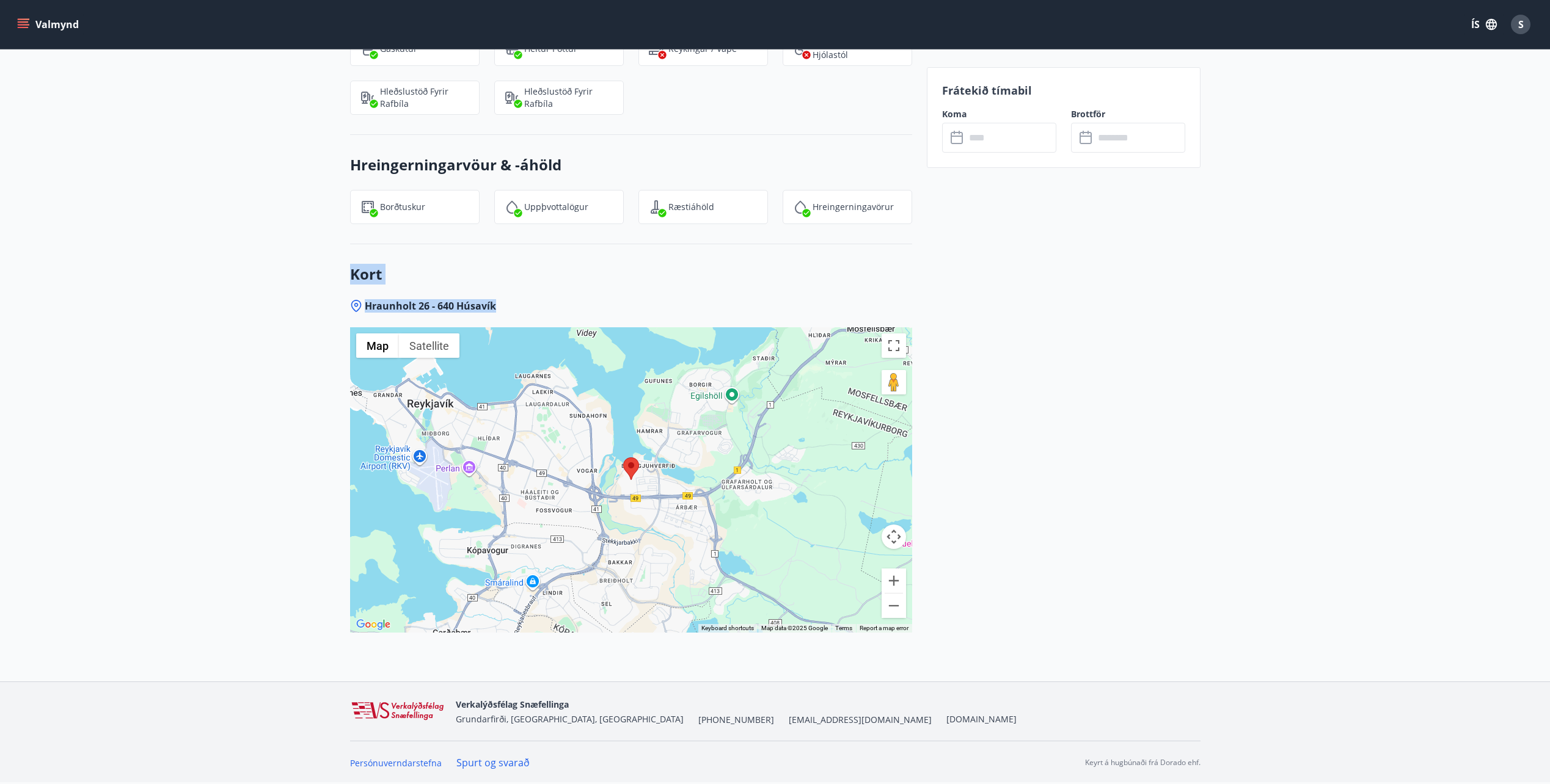
drag, startPoint x: 526, startPoint y: 292, endPoint x: 564, endPoint y: 300, distance: 38.8
drag, startPoint x: 564, startPoint y: 300, endPoint x: 587, endPoint y: 307, distance: 24.0
click at [565, 300] on div "Hraunholt 26 - 640 Húsavík" at bounding box center [631, 305] width 562 height 13
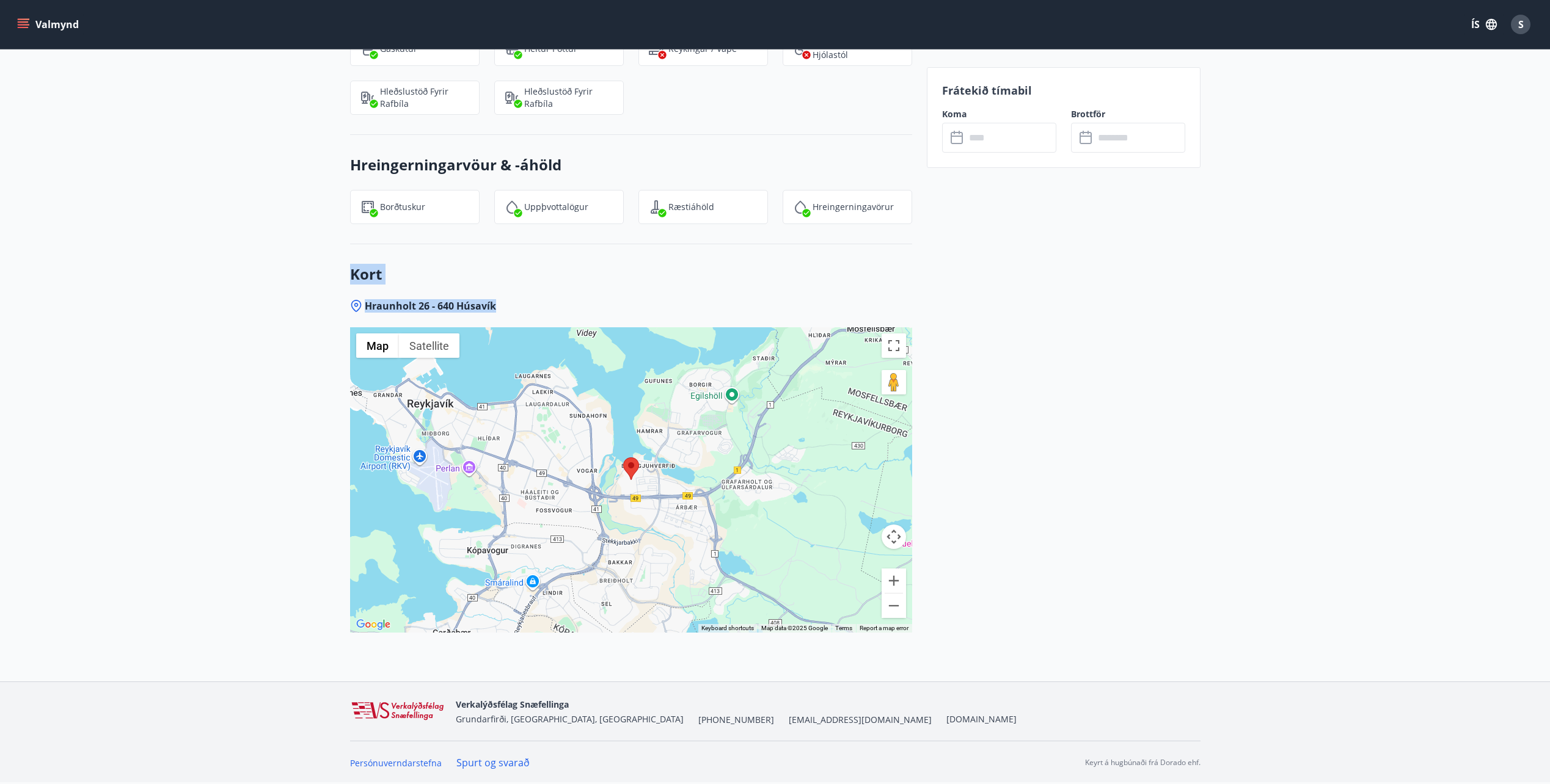
click at [488, 294] on div "Kort Hraunholt 26 - 640 Húsavík ← Move left → Move right ↑ Move up ↓ Move down …" at bounding box center [631, 463] width 562 height 437
drag, startPoint x: 553, startPoint y: 312, endPoint x: 324, endPoint y: 248, distance: 237.8
drag, startPoint x: 324, startPoint y: 248, endPoint x: 319, endPoint y: 255, distance: 8.6
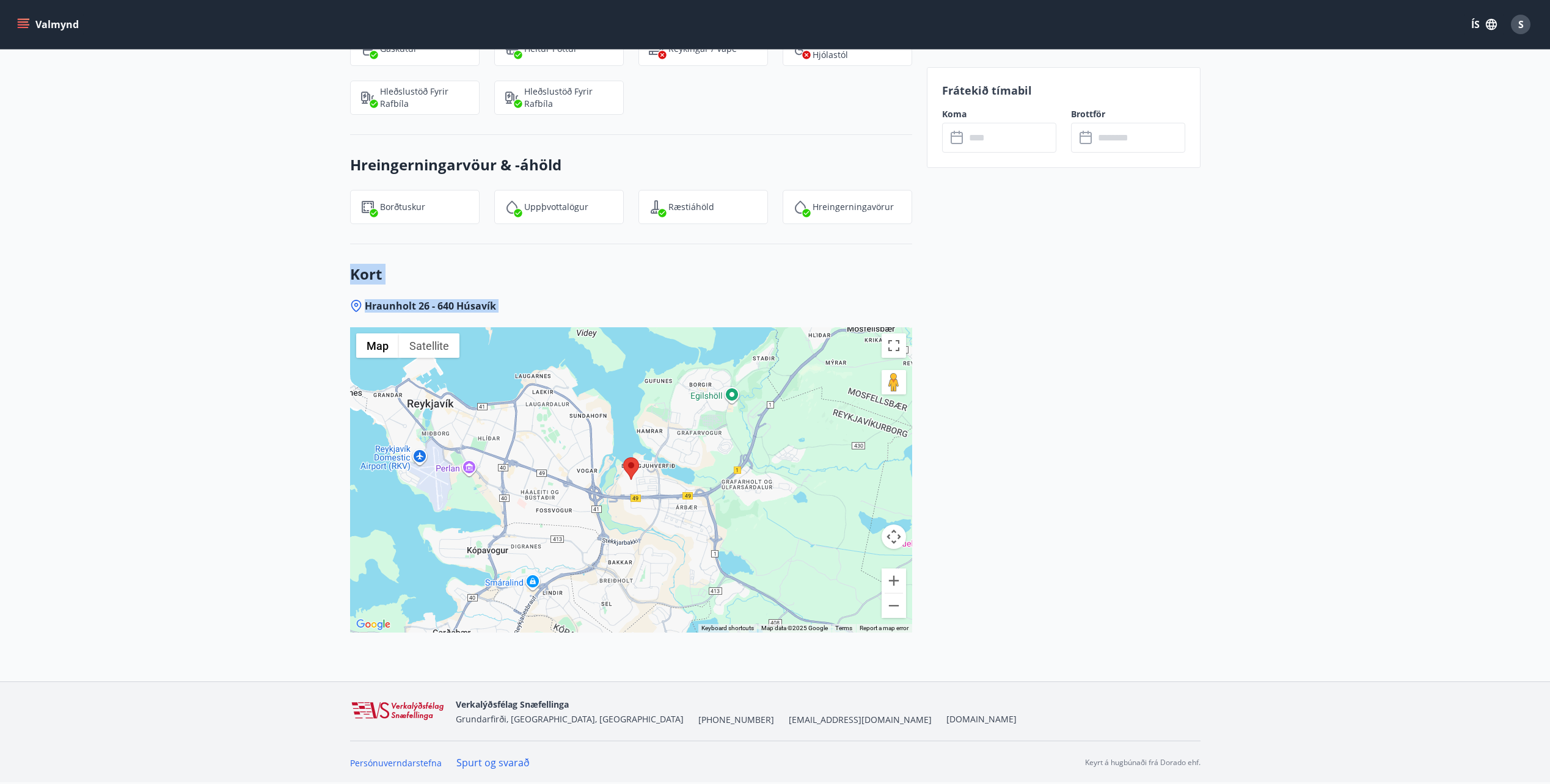
drag, startPoint x: 315, startPoint y: 258, endPoint x: 622, endPoint y: 333, distance: 316.0
drag, startPoint x: 622, startPoint y: 333, endPoint x: 593, endPoint y: 310, distance: 37.0
click at [565, 310] on div "Hraunholt 26 - 640 Húsavík" at bounding box center [631, 305] width 562 height 13
drag, startPoint x: 591, startPoint y: 309, endPoint x: 328, endPoint y: 265, distance: 266.7
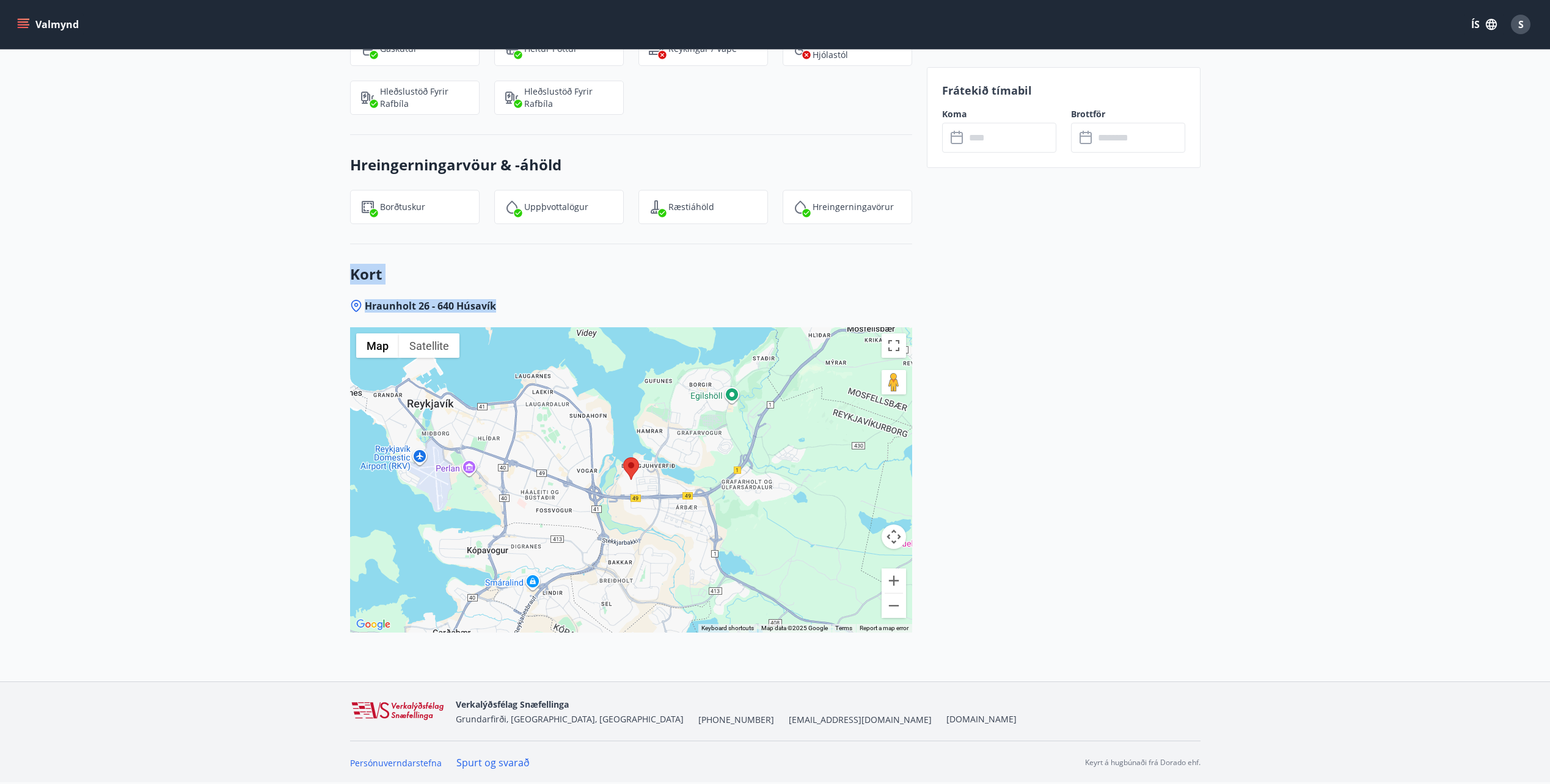
drag, startPoint x: 328, startPoint y: 265, endPoint x: 647, endPoint y: 286, distance: 319.7
click at [647, 286] on div "Kort Hraunholt 26 - 640 Húsavík ← Move left → Move right ↑ Move up ↓ Move down …" at bounding box center [631, 463] width 562 height 437
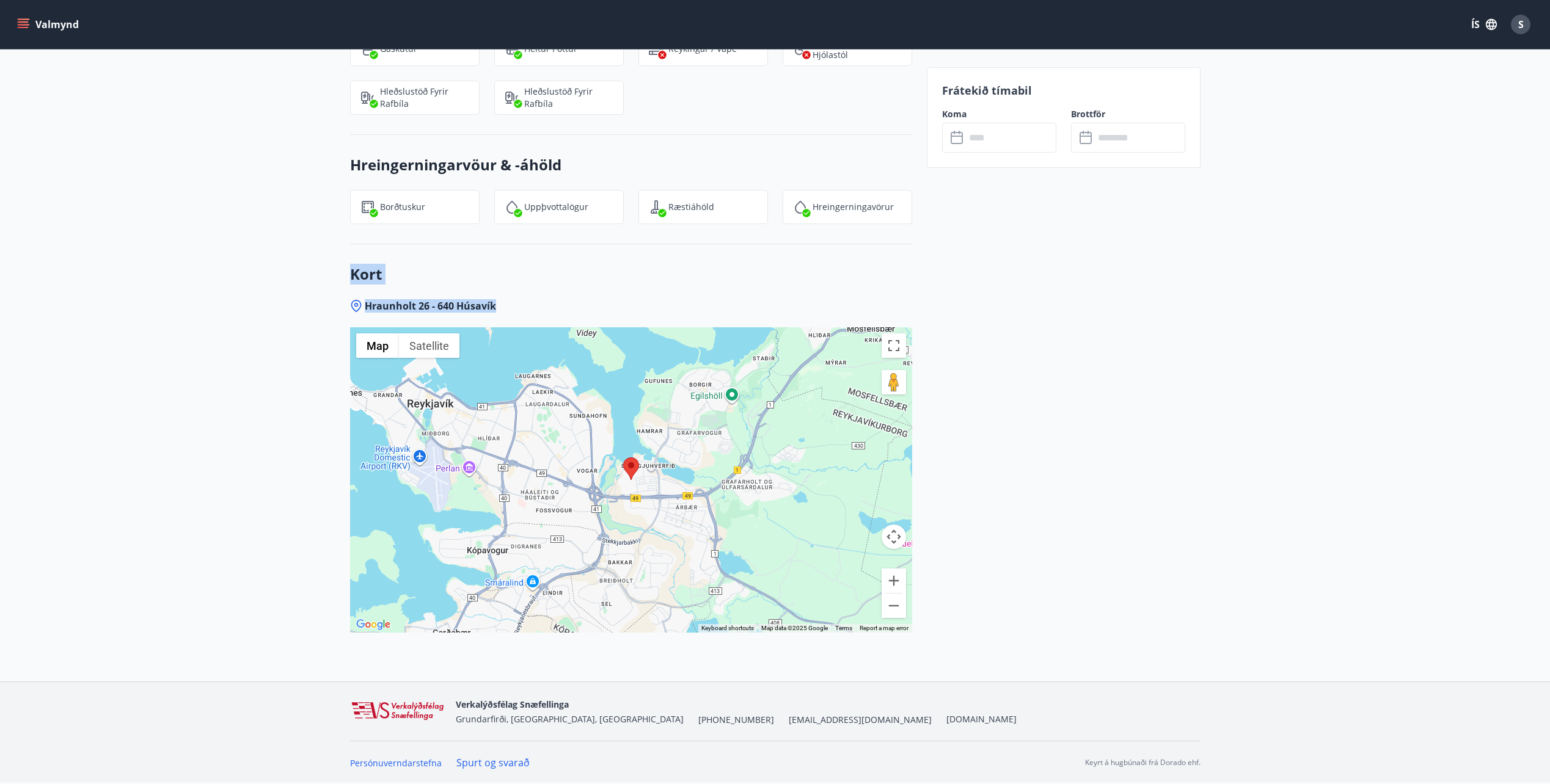
drag, startPoint x: 682, startPoint y: 303, endPoint x: 338, endPoint y: 246, distance: 348.7
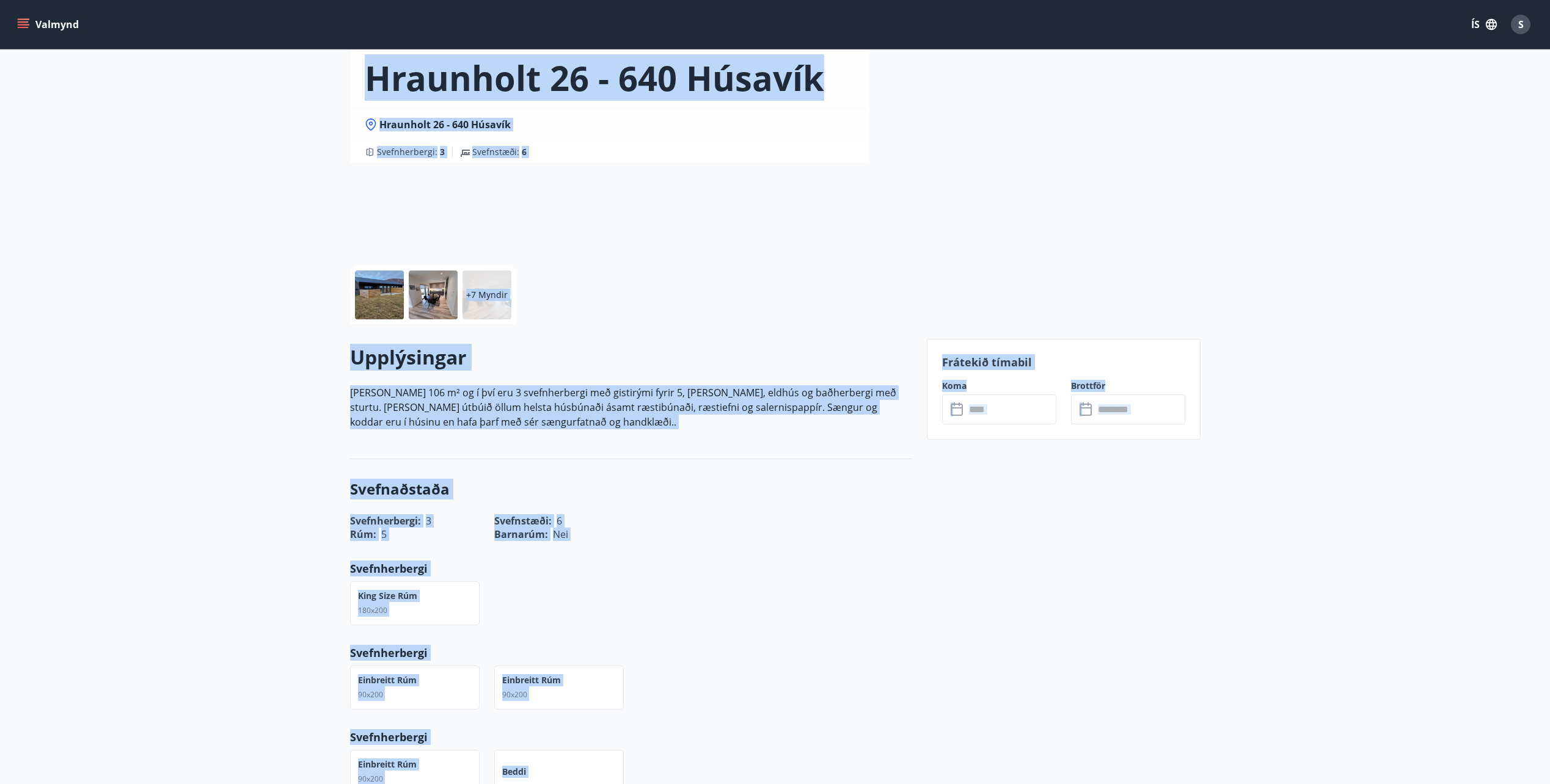
scroll to position [0, 0]
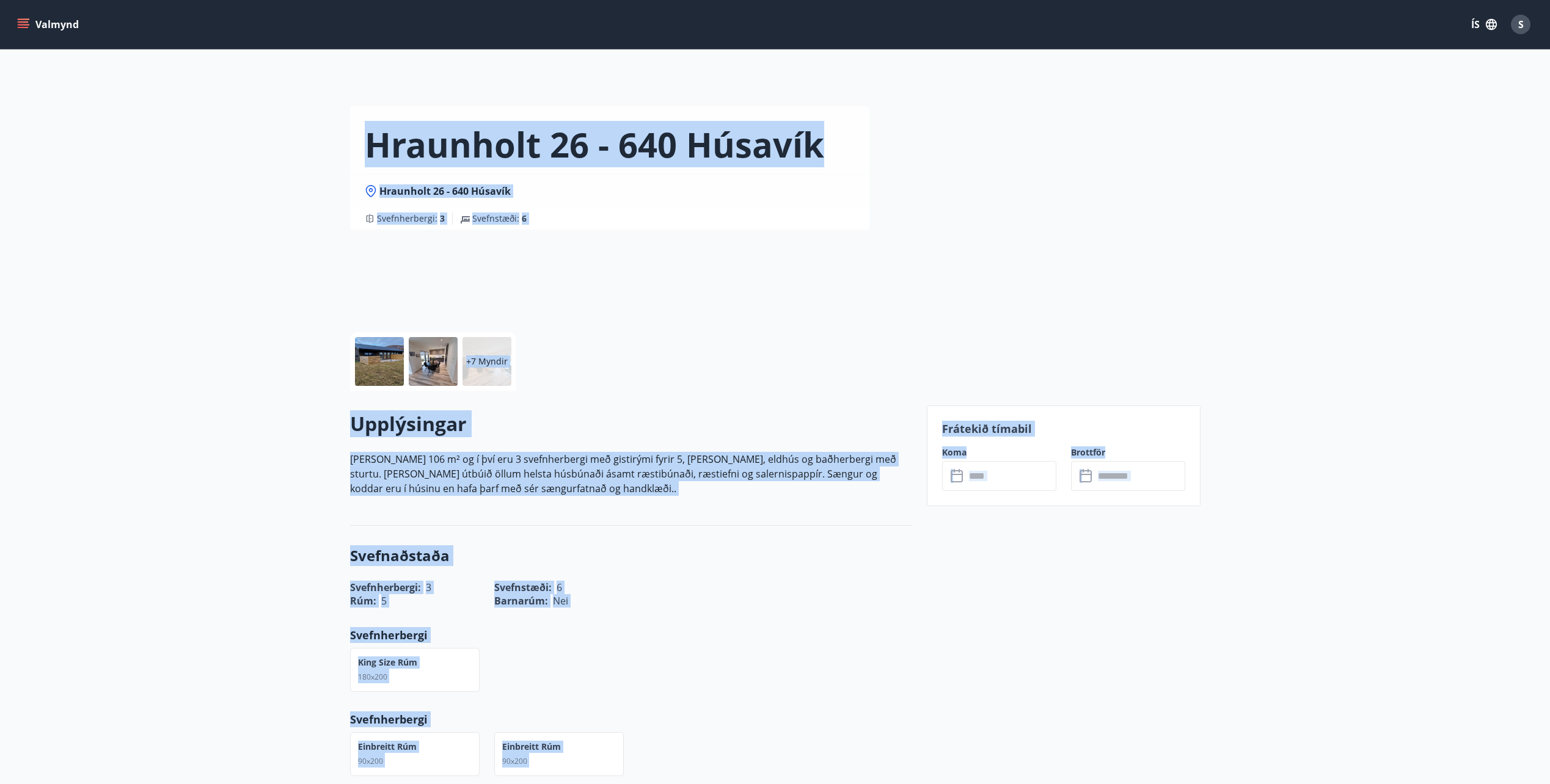
drag, startPoint x: 1257, startPoint y: 764, endPoint x: 184, endPoint y: 133, distance: 1244.8
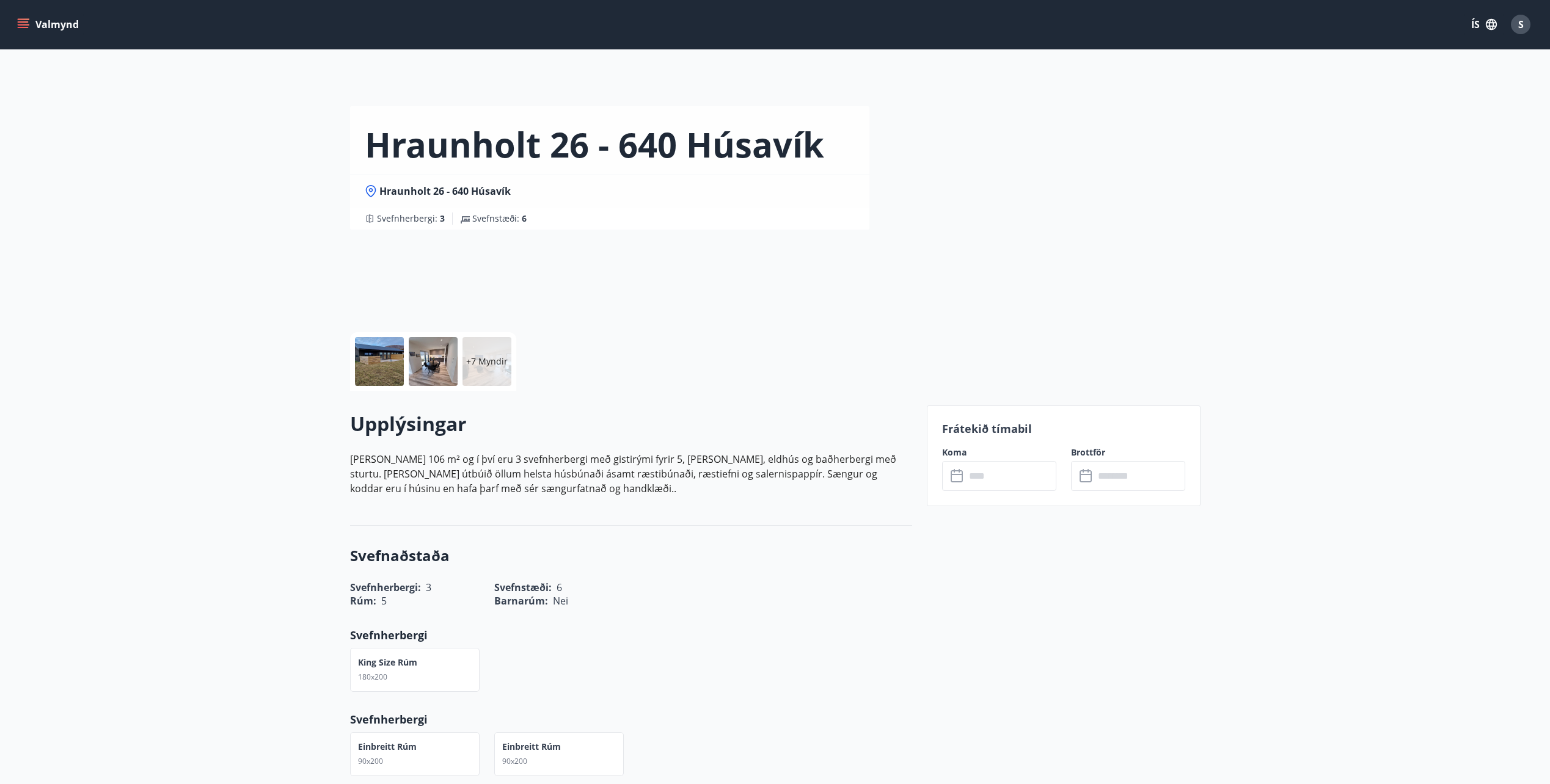
click at [184, 133] on div "Hraunholt 26 - 640 Húsavík Hraunholt 26 - 640 Húsavík Svefnherbergi : 3 Svefnst…" at bounding box center [775, 183] width 1550 height 366
click at [188, 133] on div "Hraunholt 26 - 640 Húsavík Hraunholt 26 - 640 Húsavík Svefnherbergi : 3 Svefnst…" at bounding box center [775, 183] width 1550 height 366
click at [188, 138] on div "Hraunholt 26 - 640 Húsavík Hraunholt 26 - 640 Húsavík Svefnherbergi : 3 Svefnst…" at bounding box center [775, 183] width 1550 height 366
